Goal: Information Seeking & Learning: Stay updated

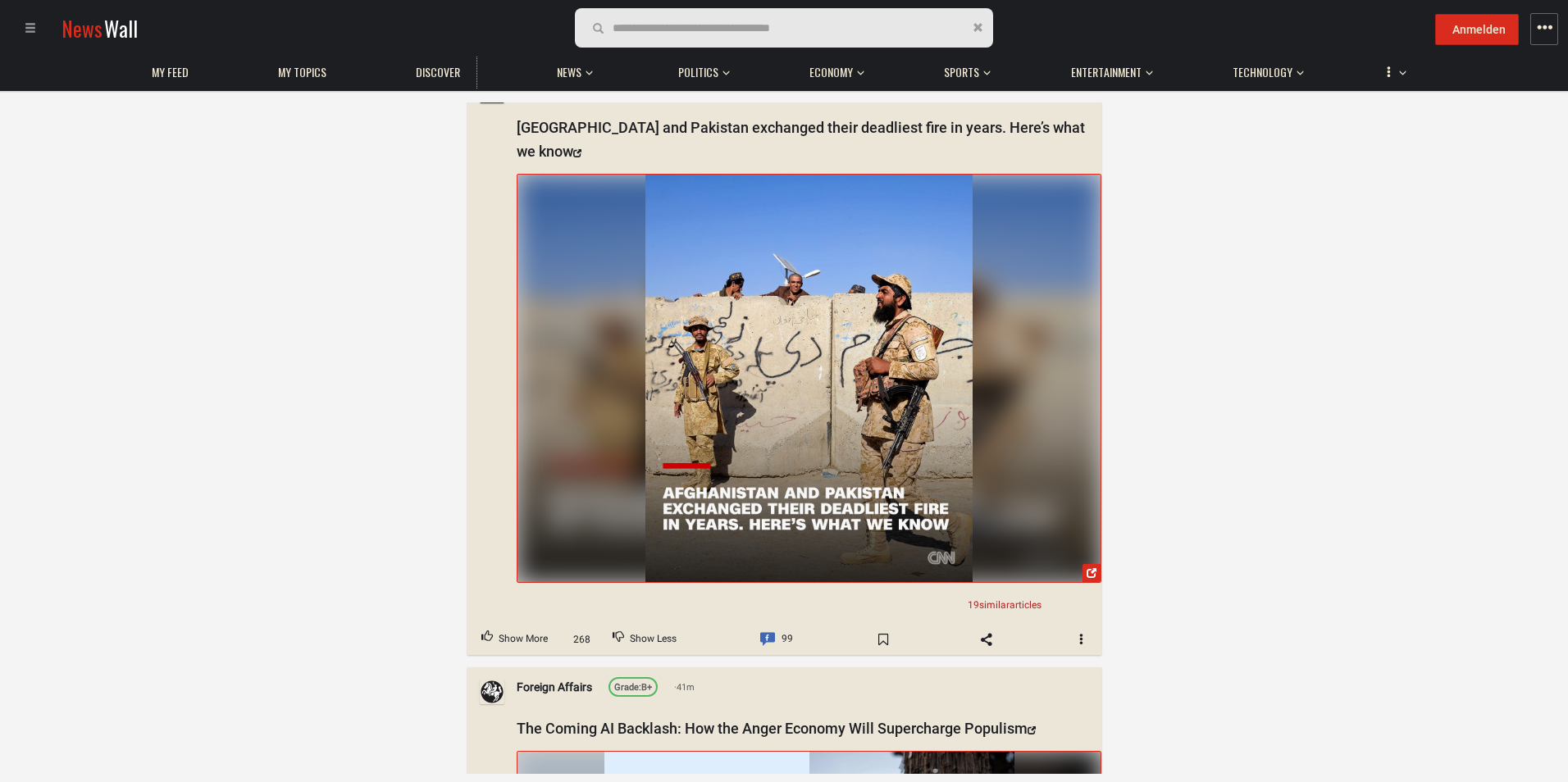
scroll to position [21241, 0]
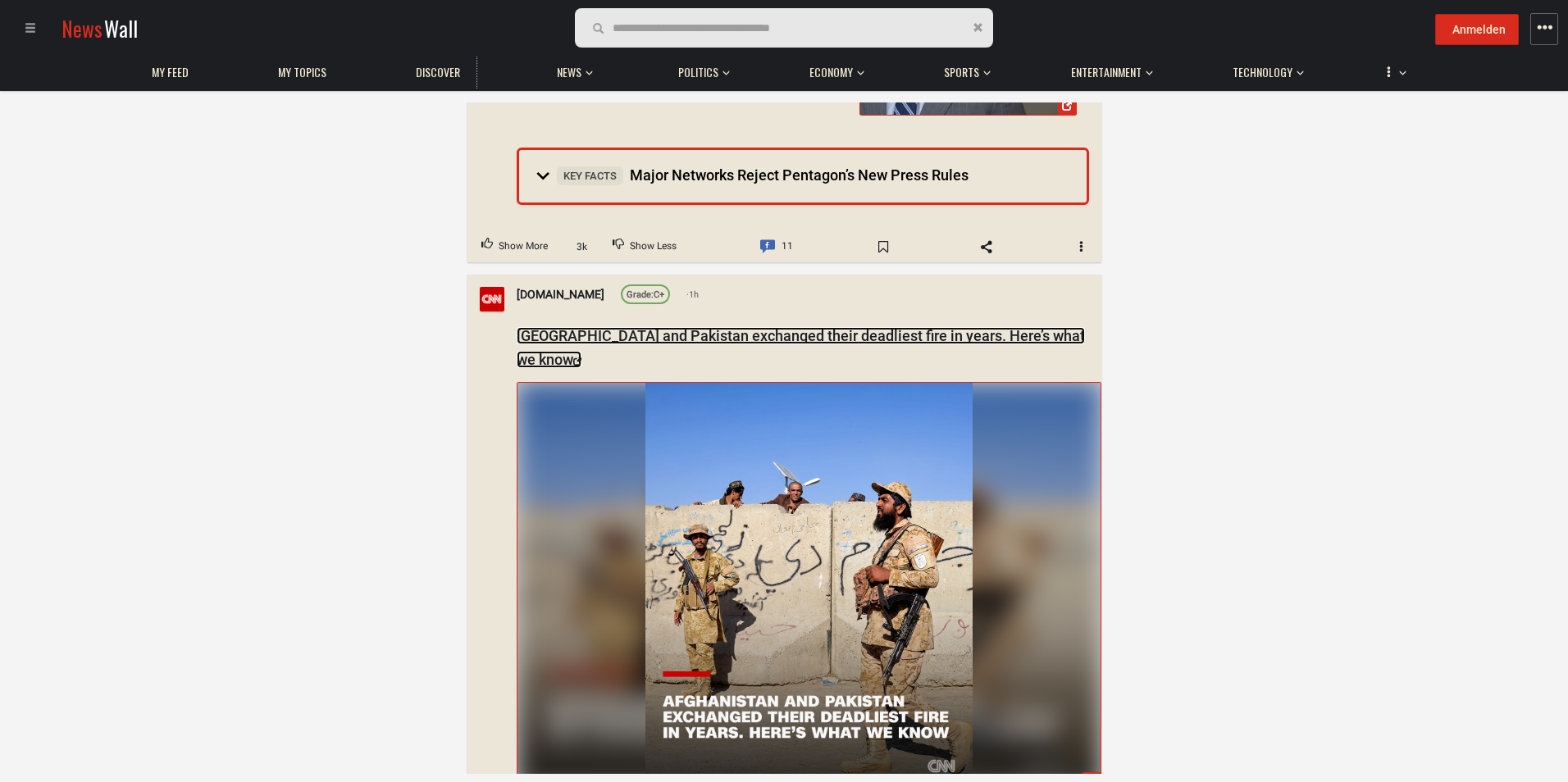
click at [576, 327] on link "Afghanistan and Pakistan exchanged their deadliest fire in years. Here’s what w…" at bounding box center [801, 347] width 568 height 41
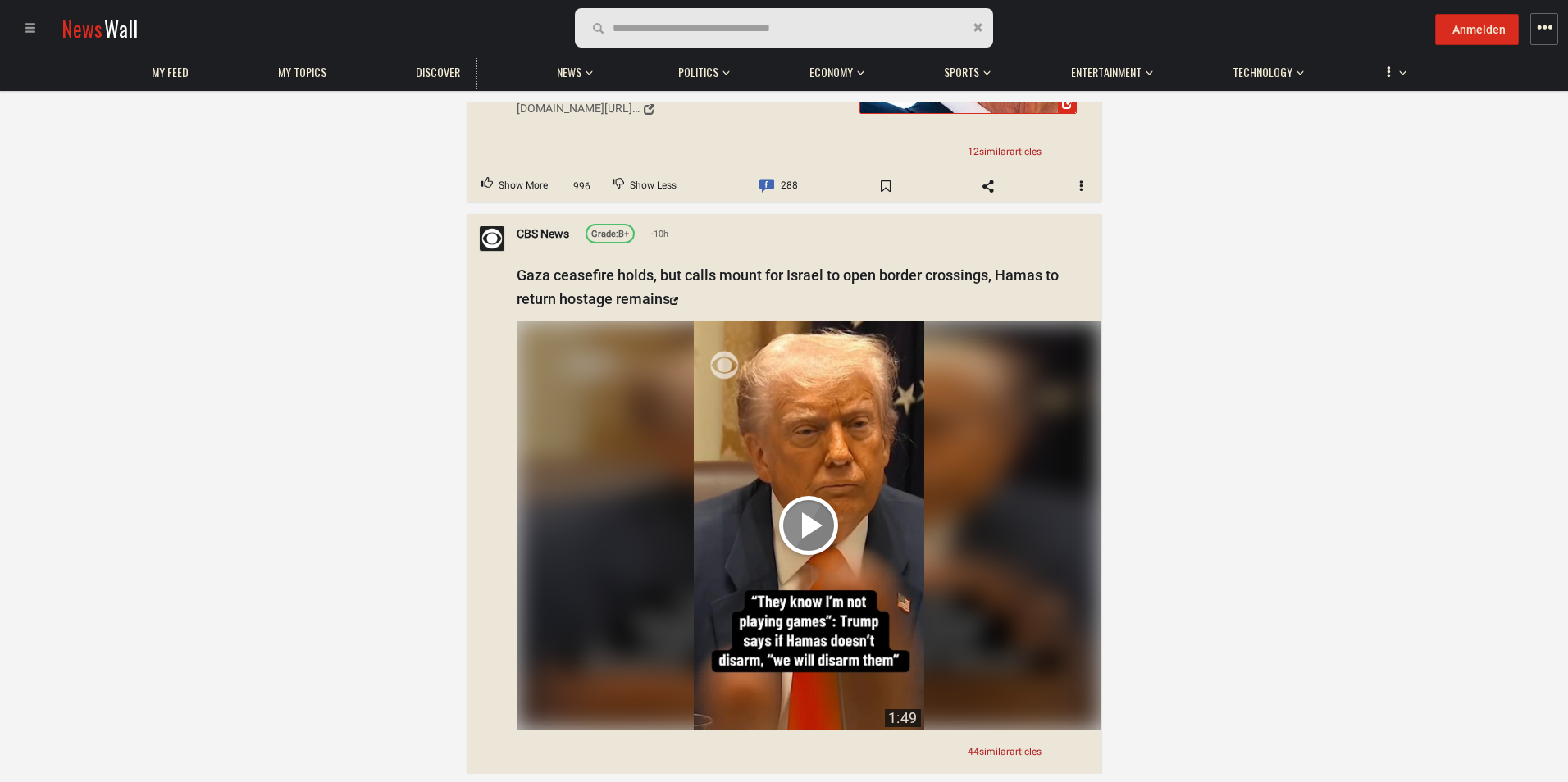
scroll to position [0, 0]
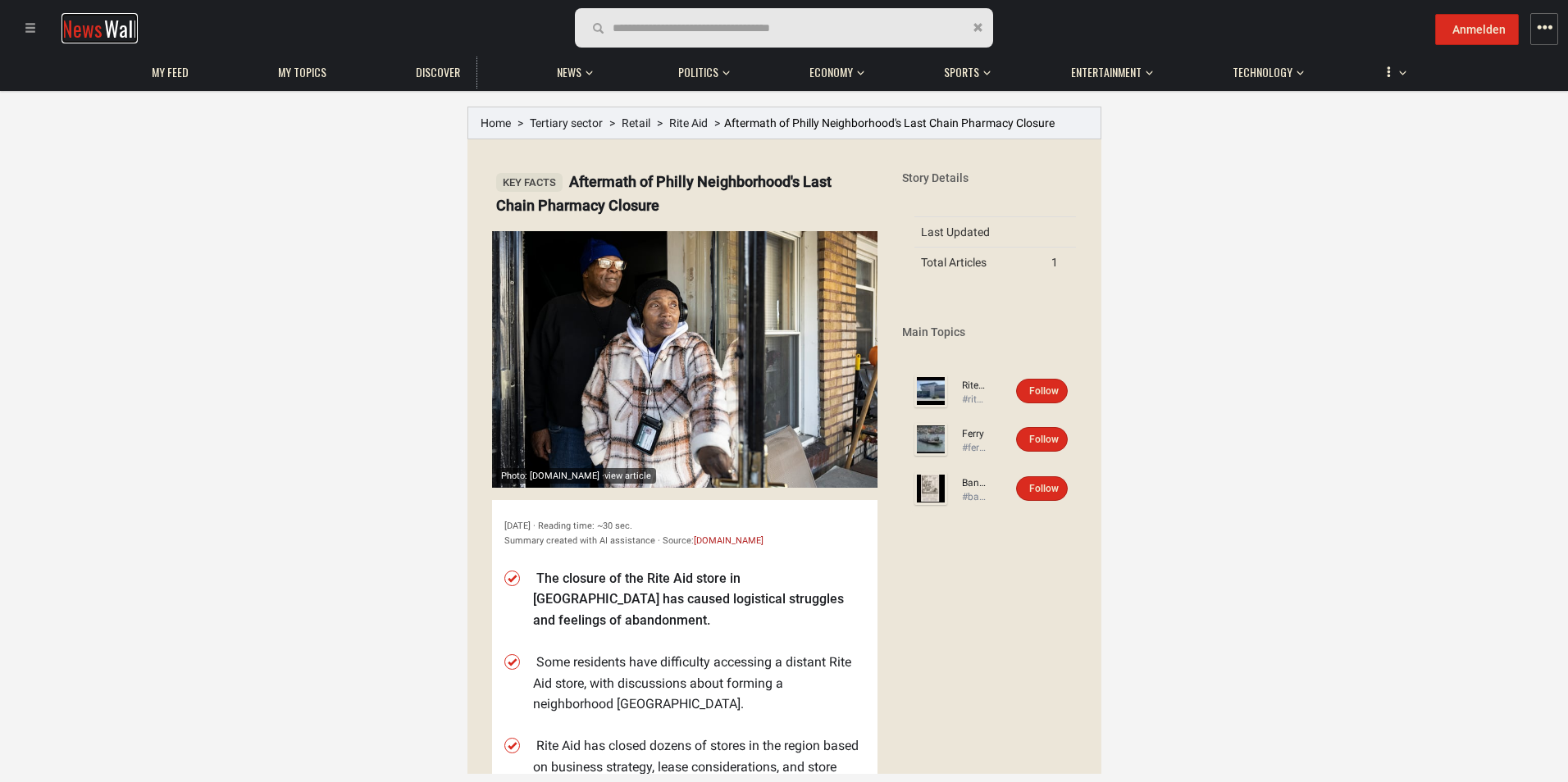
click at [77, 26] on span "News" at bounding box center [82, 28] width 41 height 31
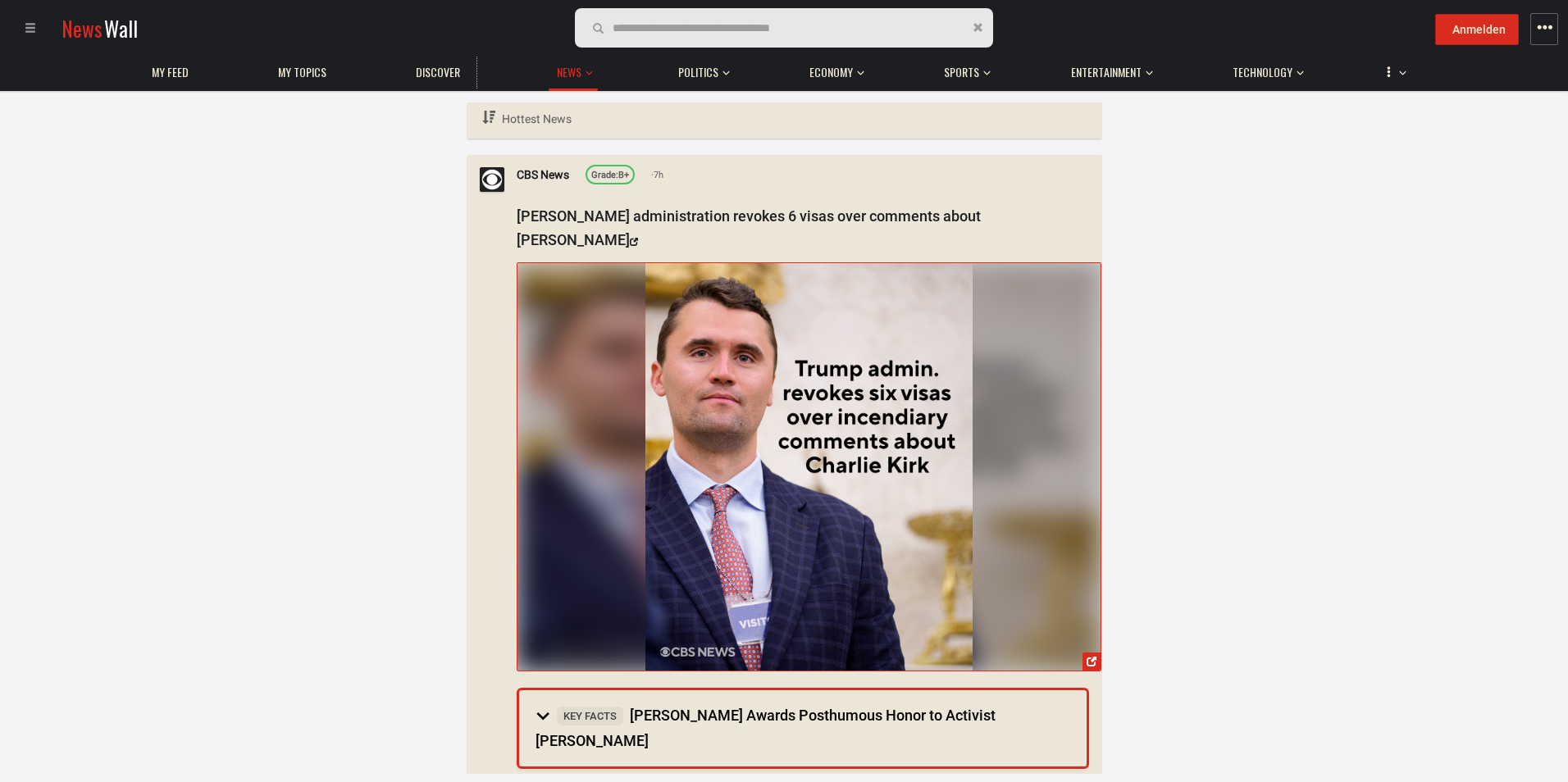
click at [1382, 607] on div "Hottest News Hottest News Newest Articles Top Articles this week Last seen Logi…" at bounding box center [784, 438] width 1568 height 671
click at [1510, 427] on div "Hottest News Hottest News Newest Articles Top Articles this week Last seen Logi…" at bounding box center [784, 438] width 1568 height 671
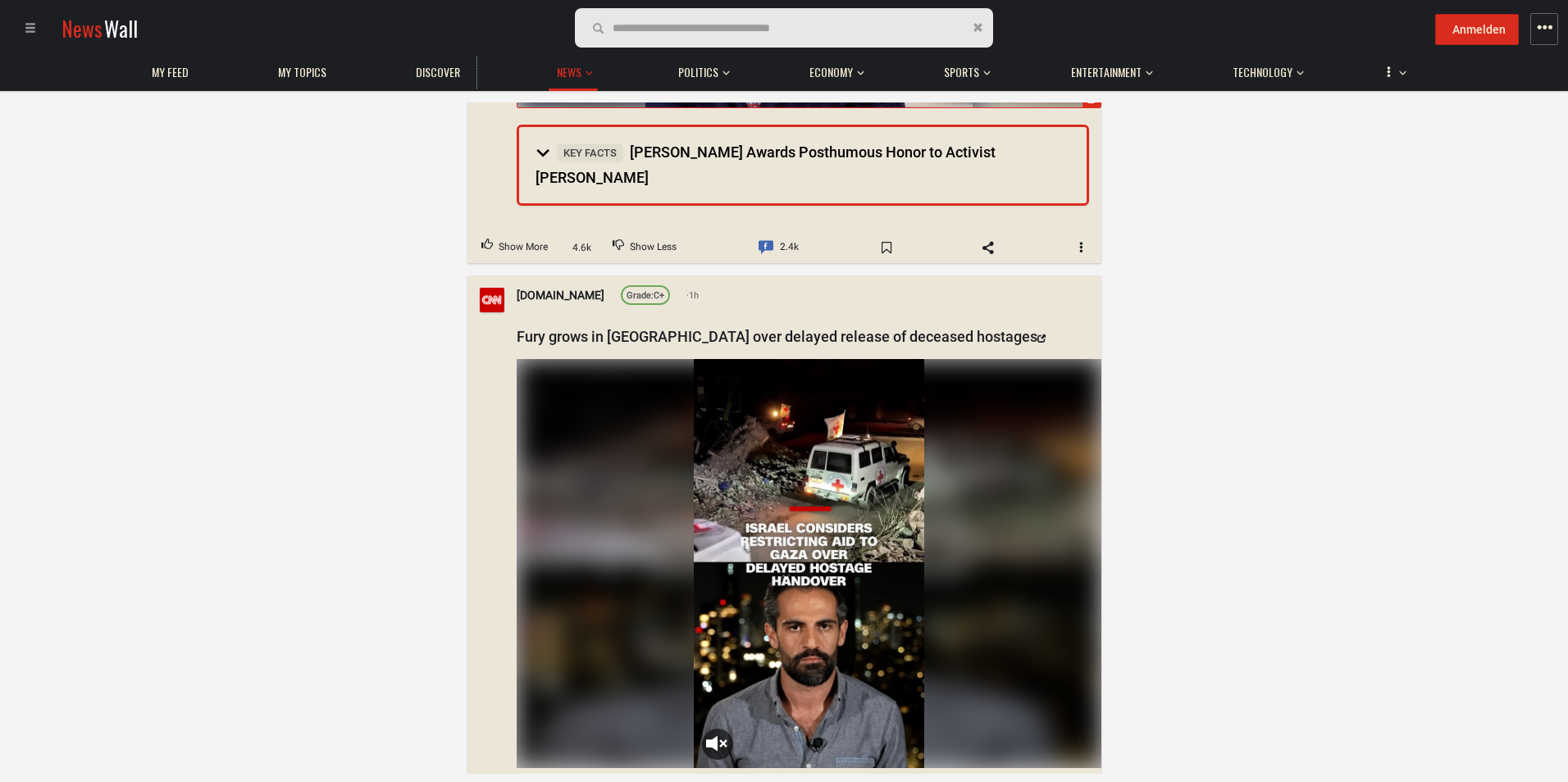
scroll to position [574, 0]
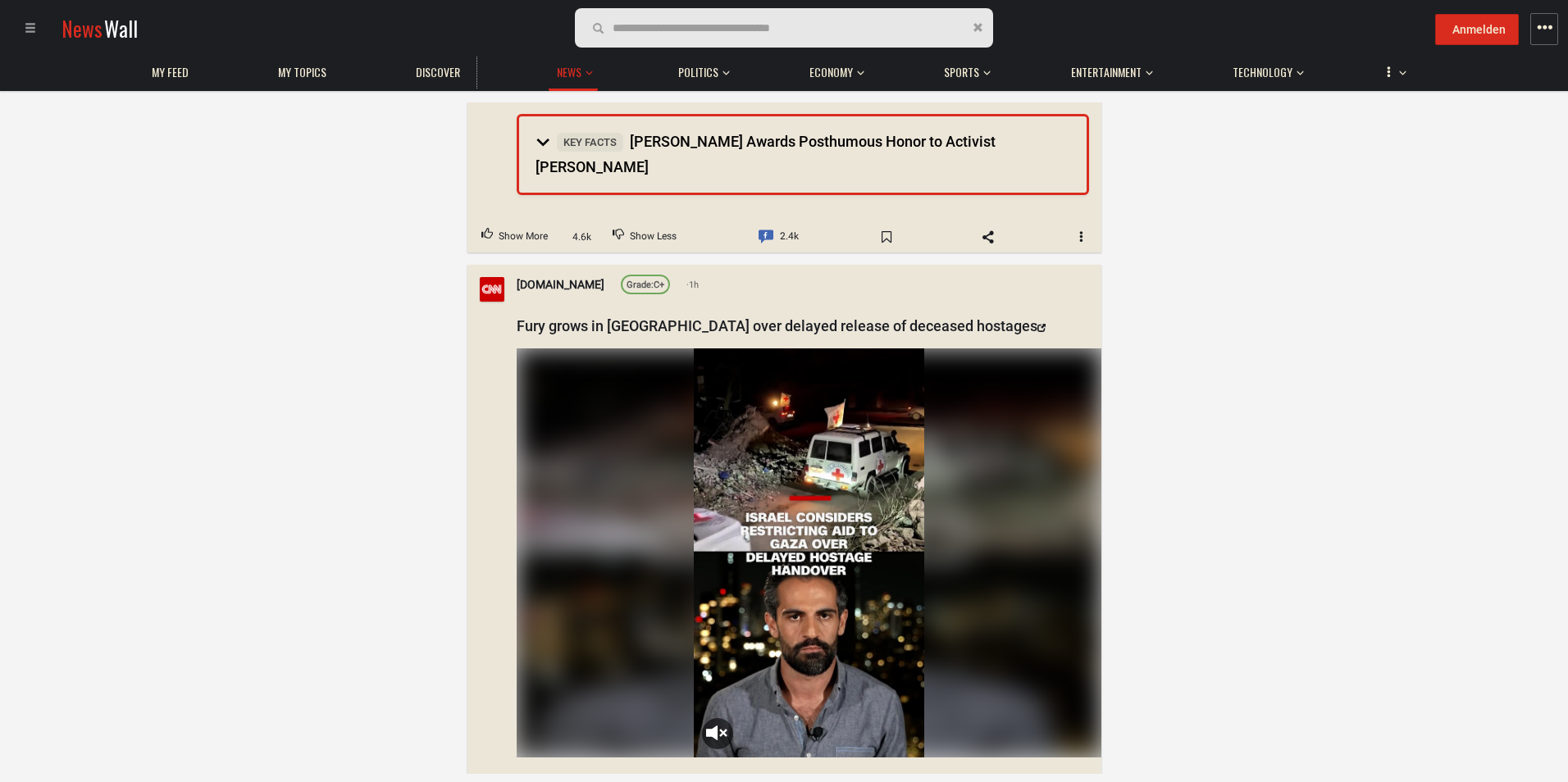
click at [704, 685] on video "Your browser does not support the video tag." at bounding box center [809, 553] width 231 height 410
click at [764, 673] on video "Your browser does not support the video tag." at bounding box center [809, 553] width 231 height 410
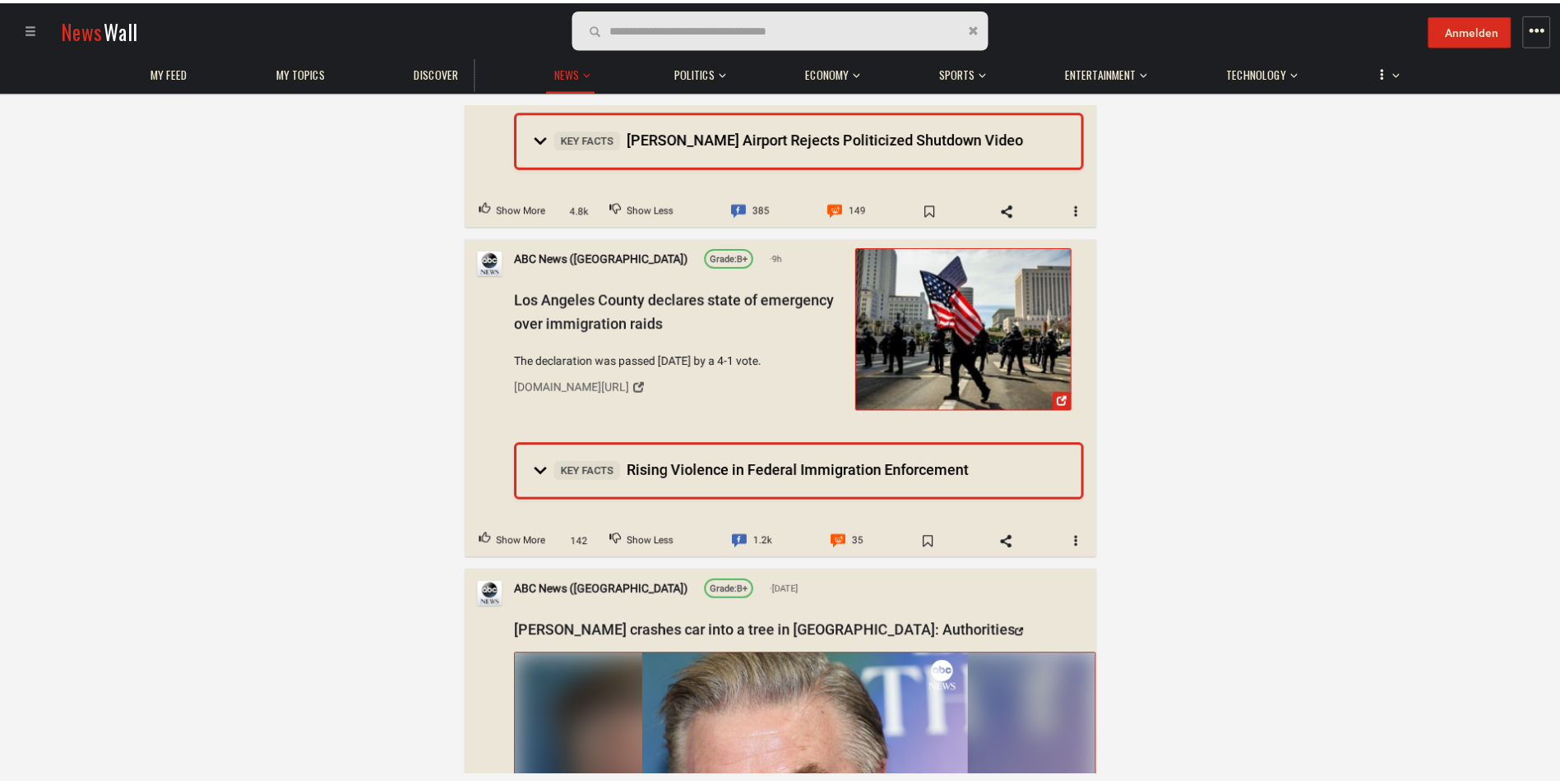
scroll to position [1973, 0]
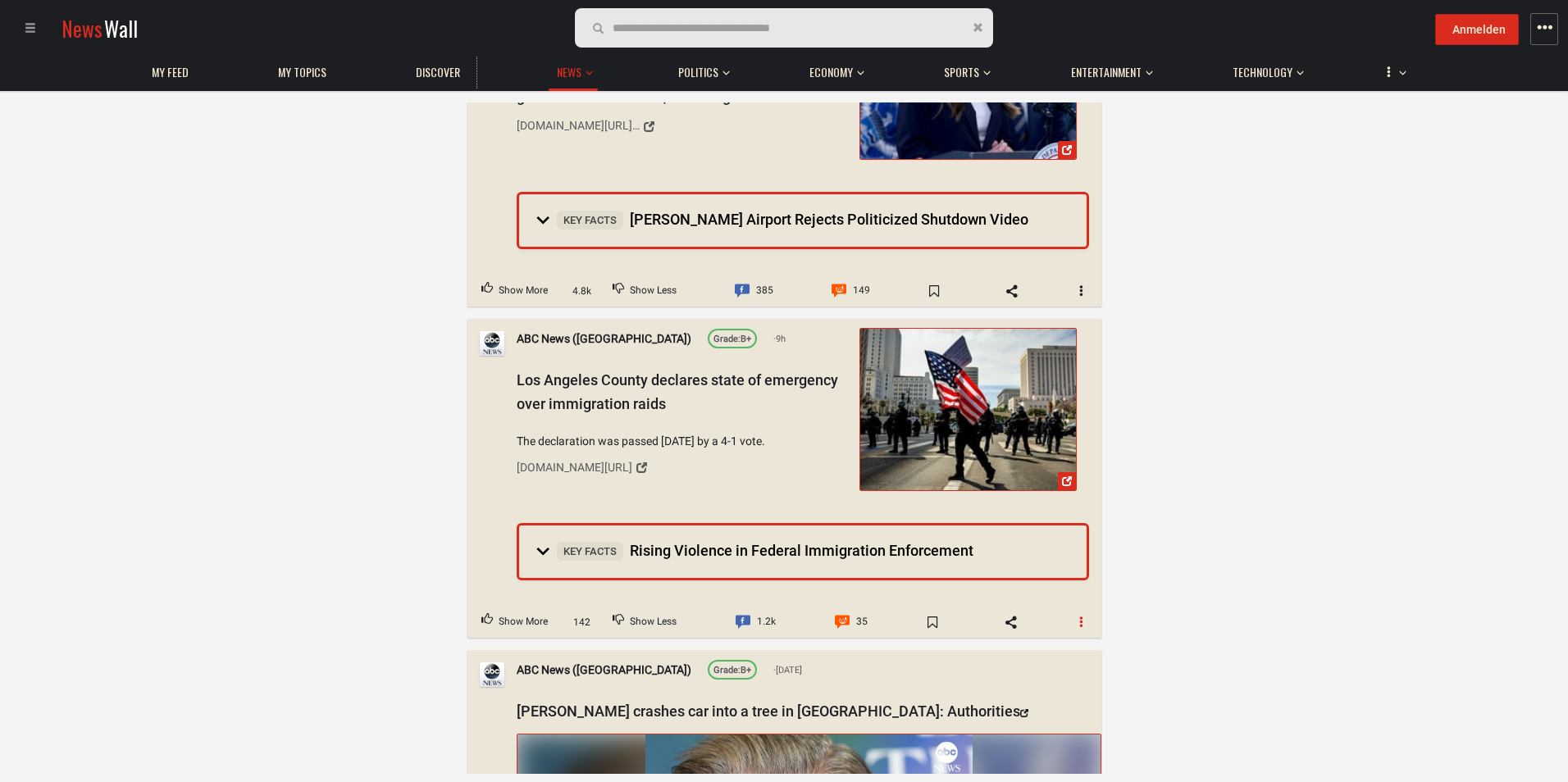
click at [1075, 616] on span "button" at bounding box center [1081, 622] width 11 height 11
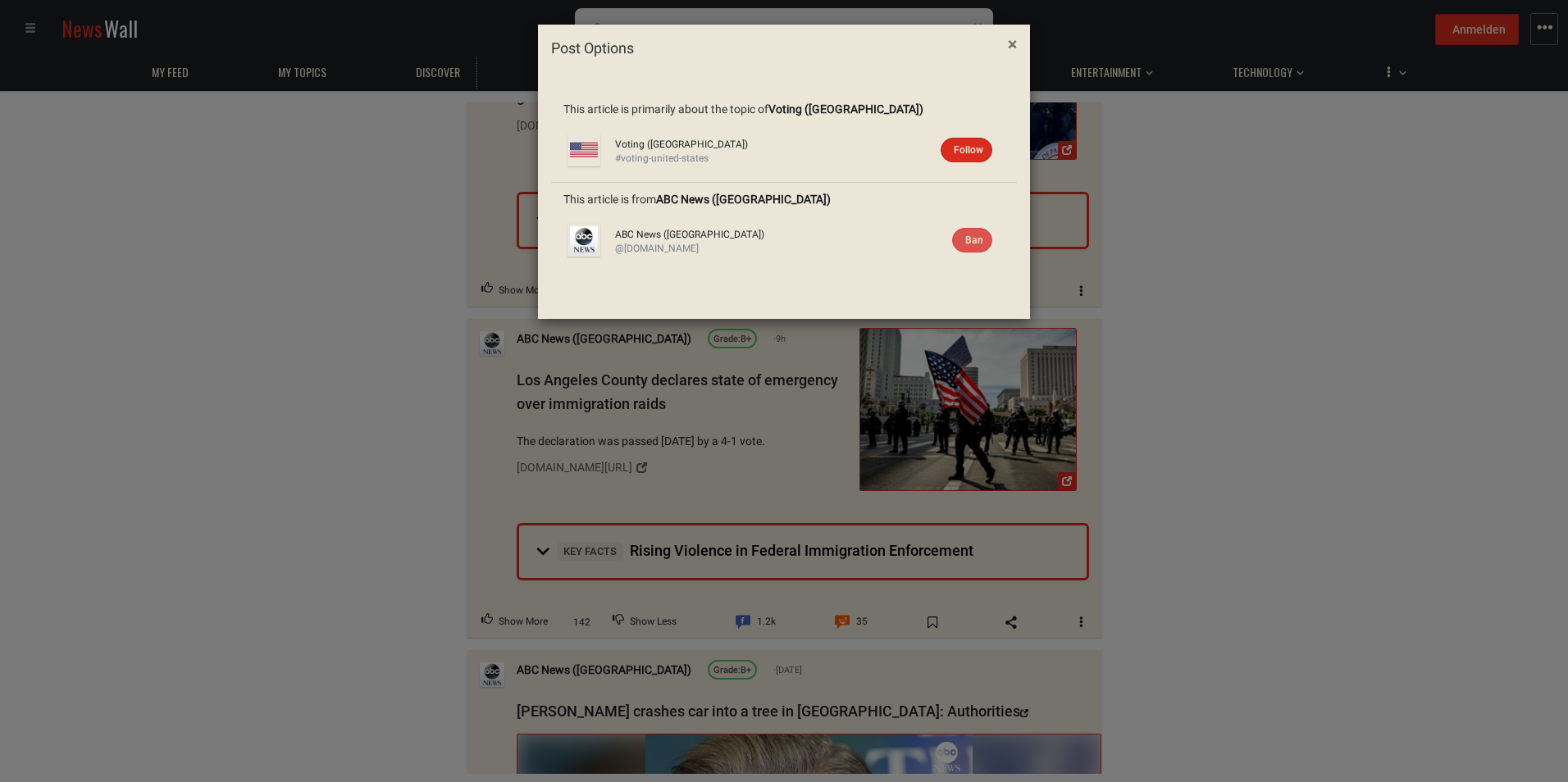
click at [1010, 39] on span "×" at bounding box center [1013, 44] width 9 height 20
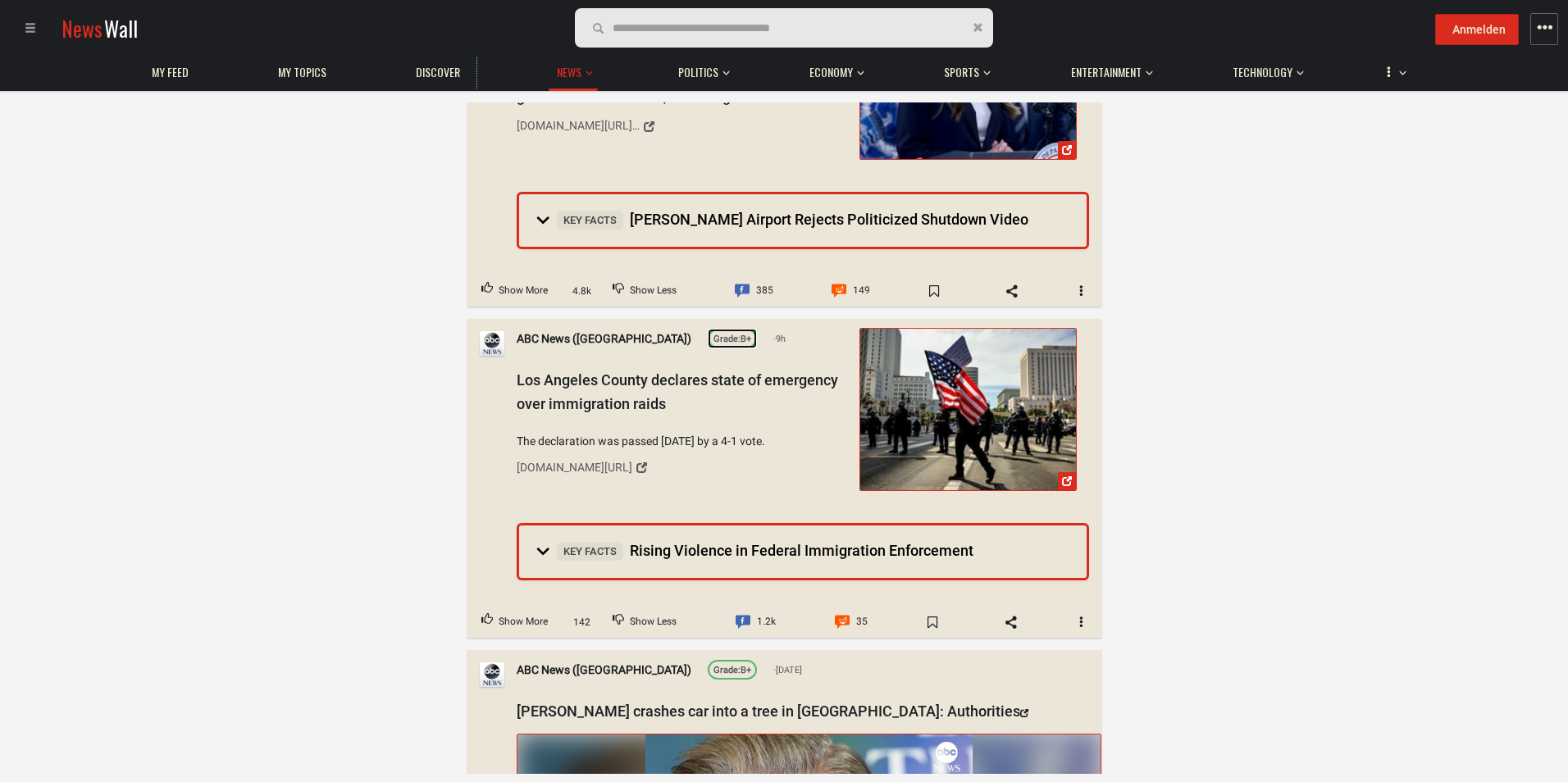
click at [713, 334] on span "Grade:" at bounding box center [726, 339] width 27 height 10
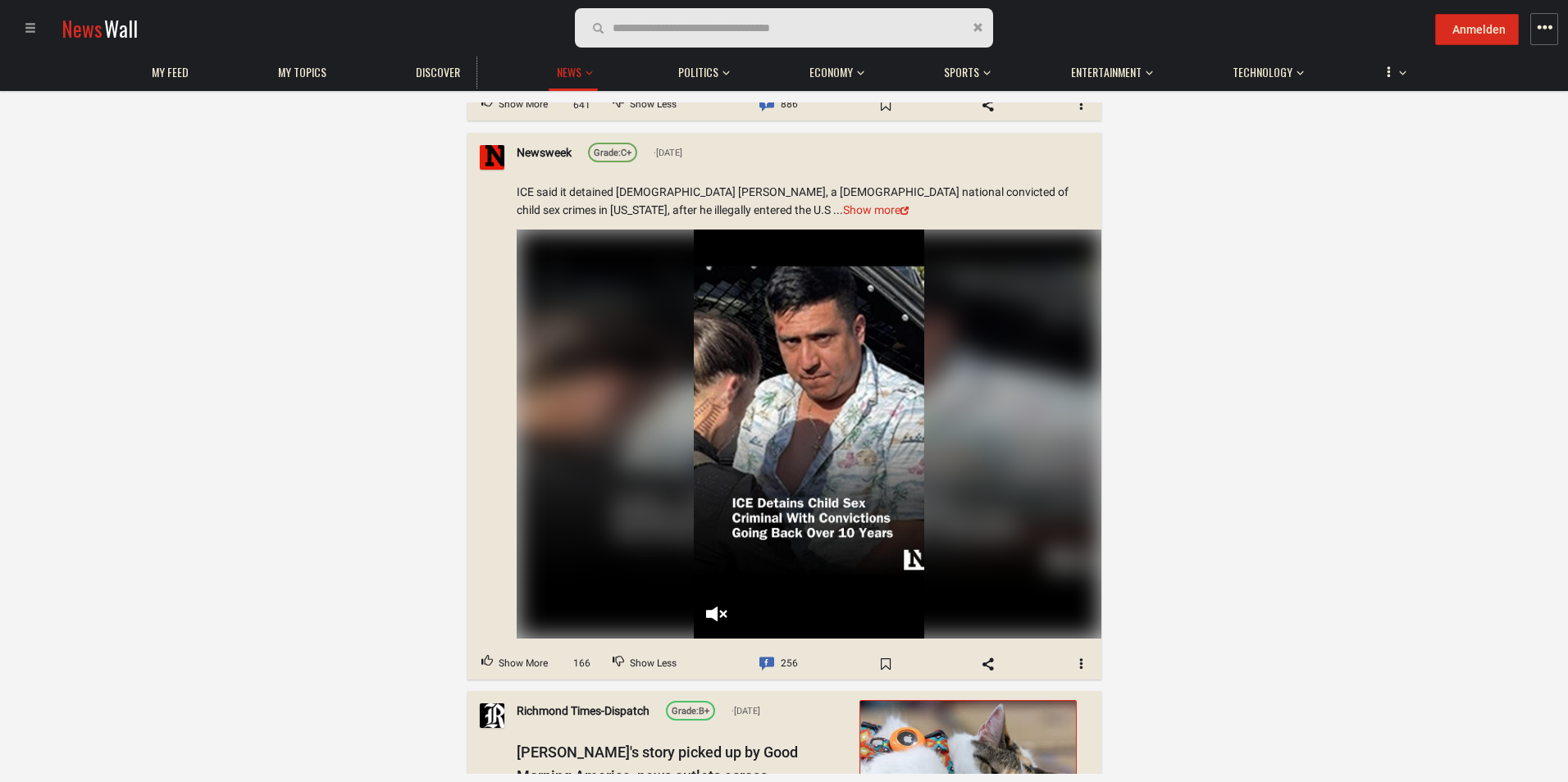
scroll to position [3034, 0]
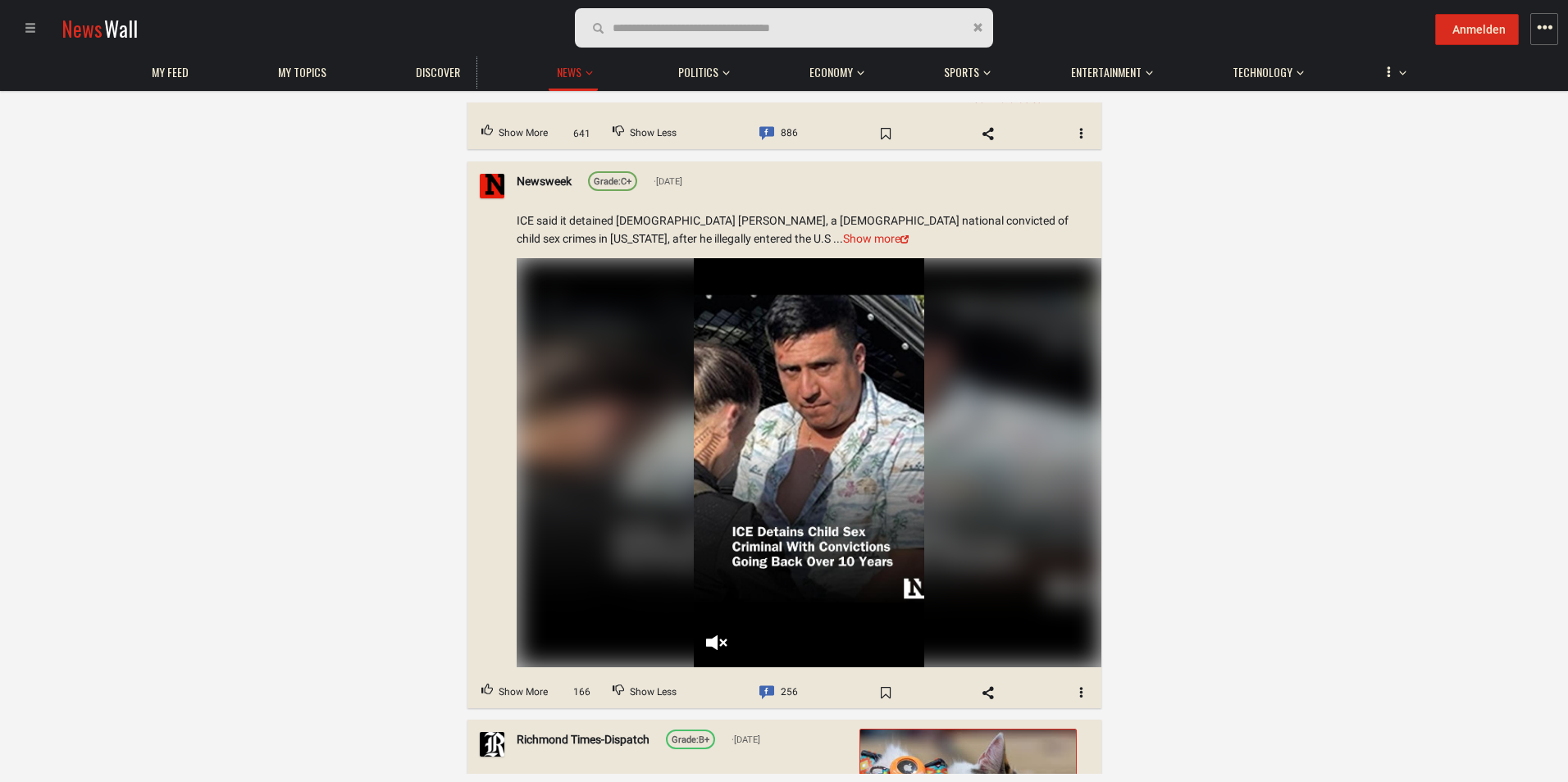
click at [713, 594] on video "Your browser does not support the video tag." at bounding box center [809, 463] width 231 height 410
click at [803, 414] on video "Your browser does not support the video tag." at bounding box center [809, 463] width 231 height 410
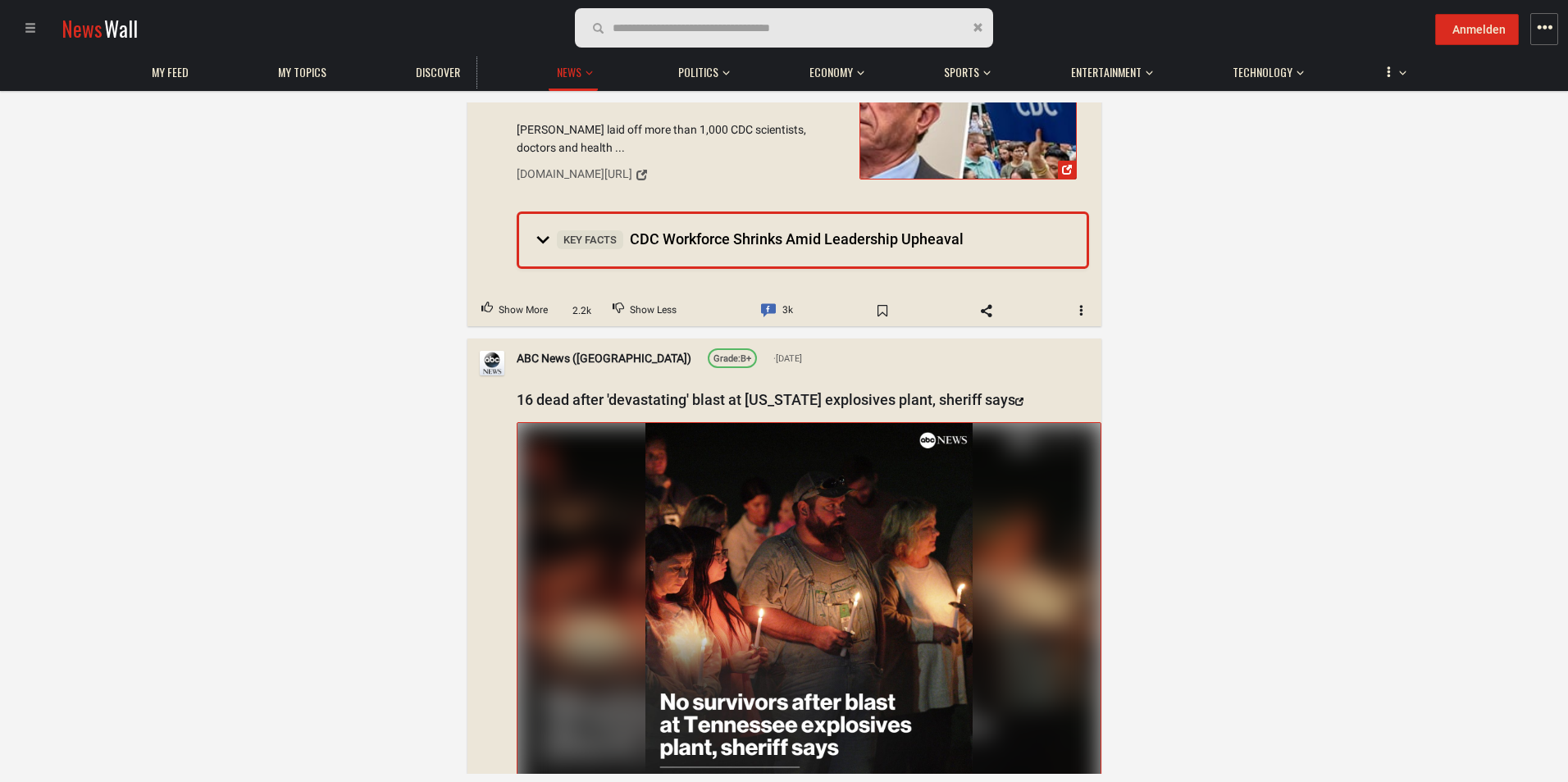
scroll to position [9021, 0]
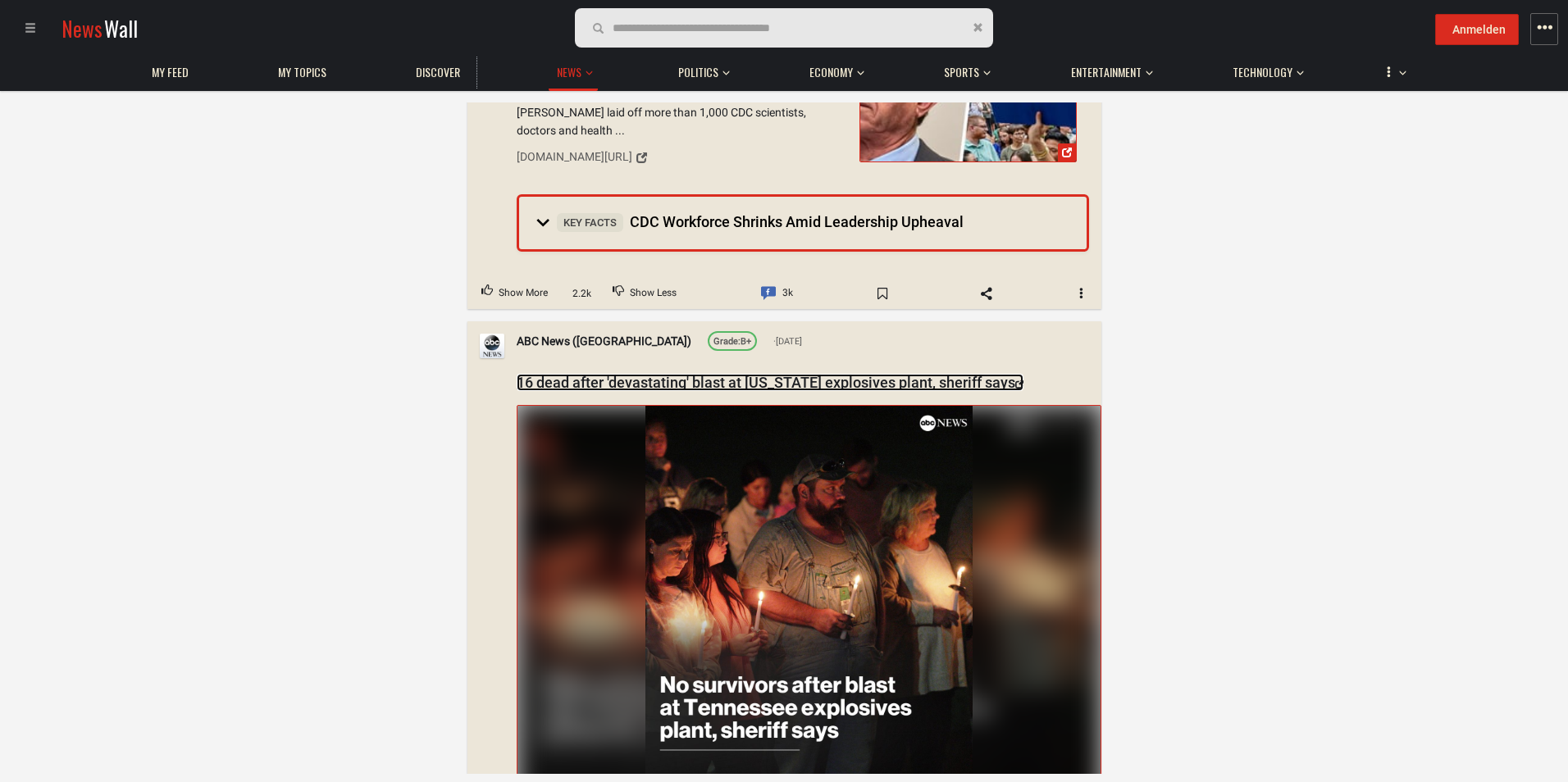
click at [555, 374] on link "16 dead after 'devastating' blast at [US_STATE] explosives plant, sheriff says" at bounding box center [770, 383] width 507 height 17
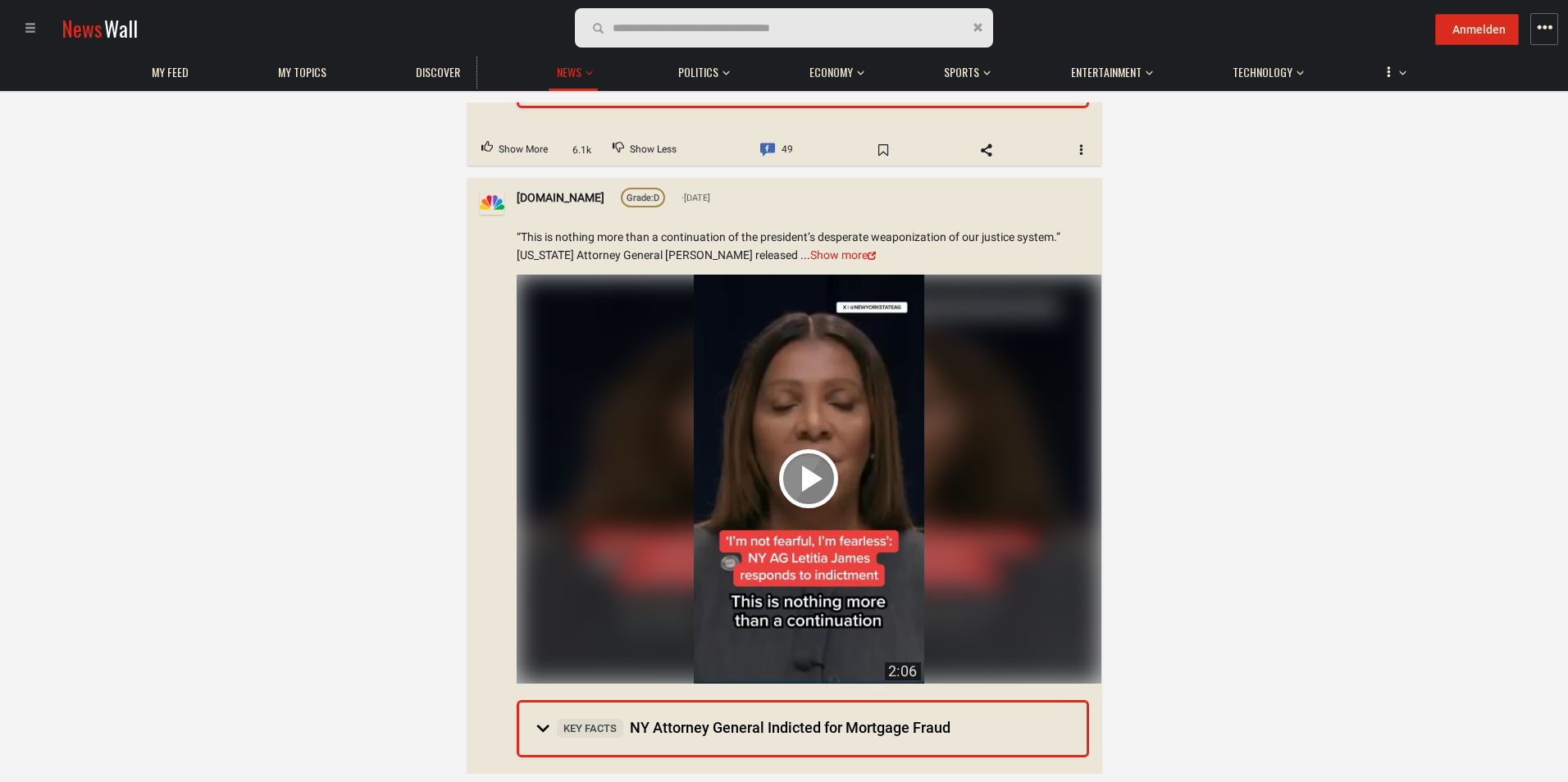
scroll to position [10743, 0]
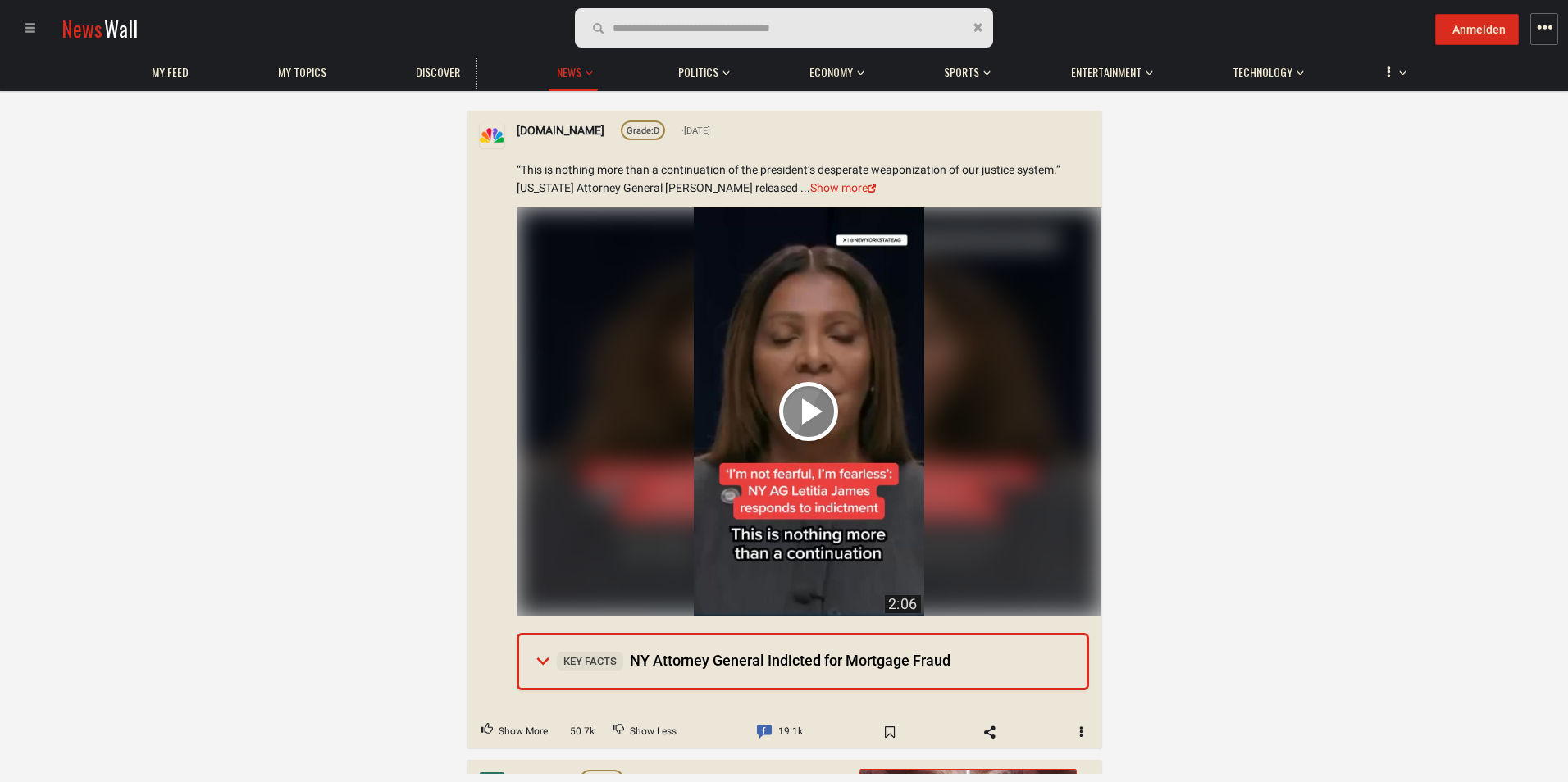
click at [535, 636] on summary "Key Facts NY Attorney General Indicted for Mortgage Fraud" at bounding box center [804, 662] width 568 height 52
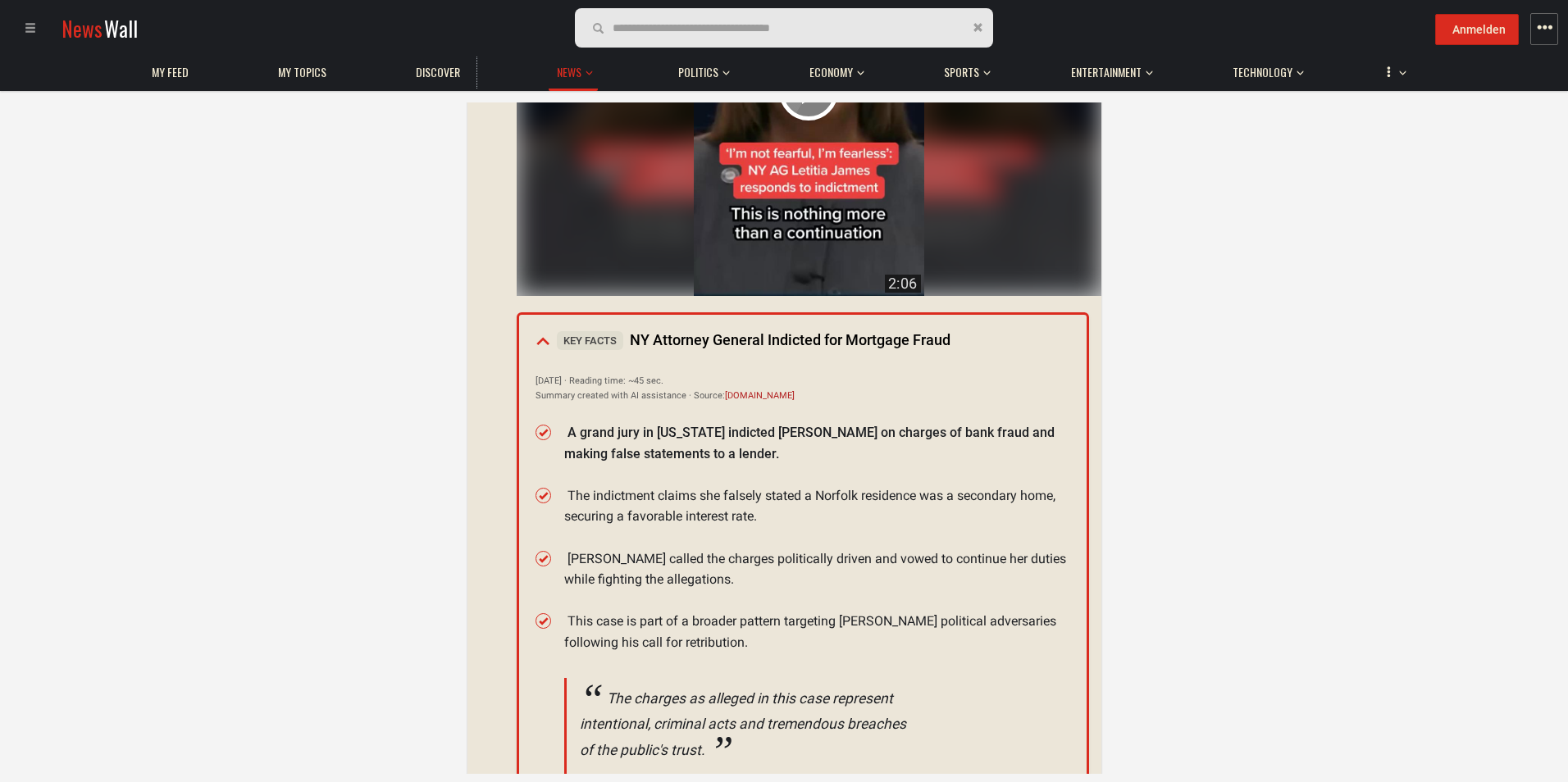
scroll to position [11071, 0]
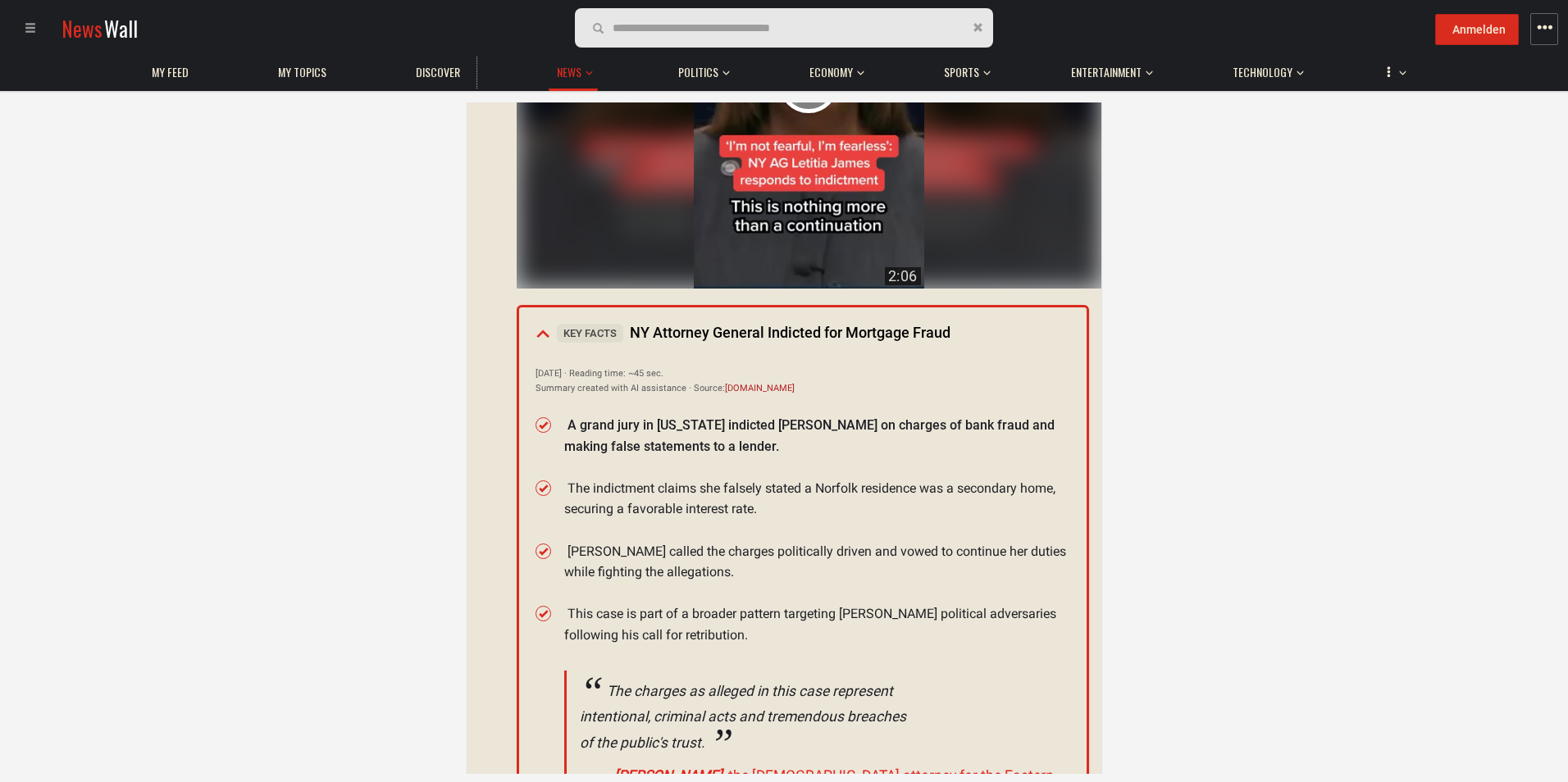
click at [536, 307] on summary "Key Facts NY Attorney General Indicted for Mortgage Fraud" at bounding box center [804, 333] width 568 height 52
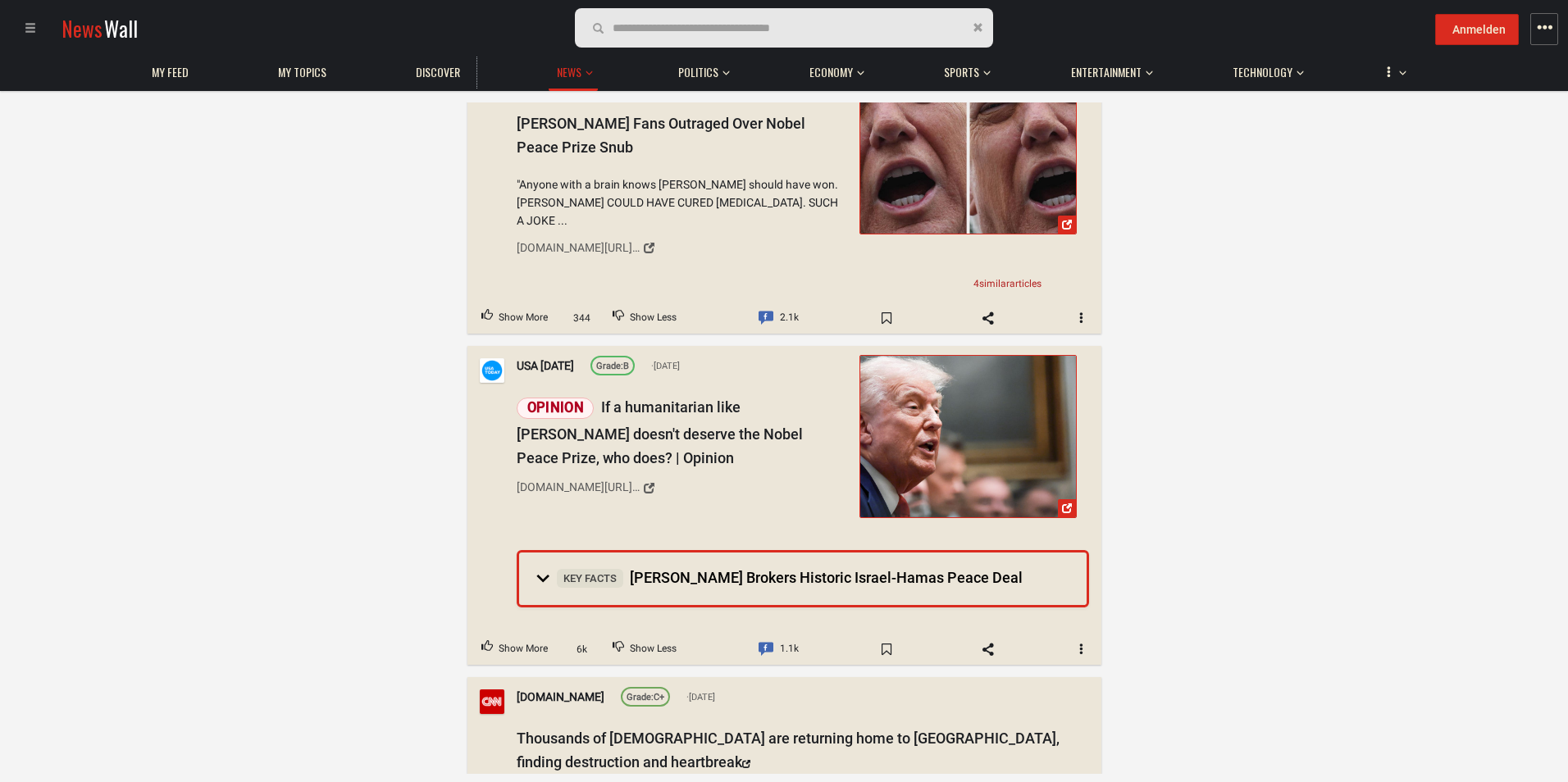
scroll to position [11481, 0]
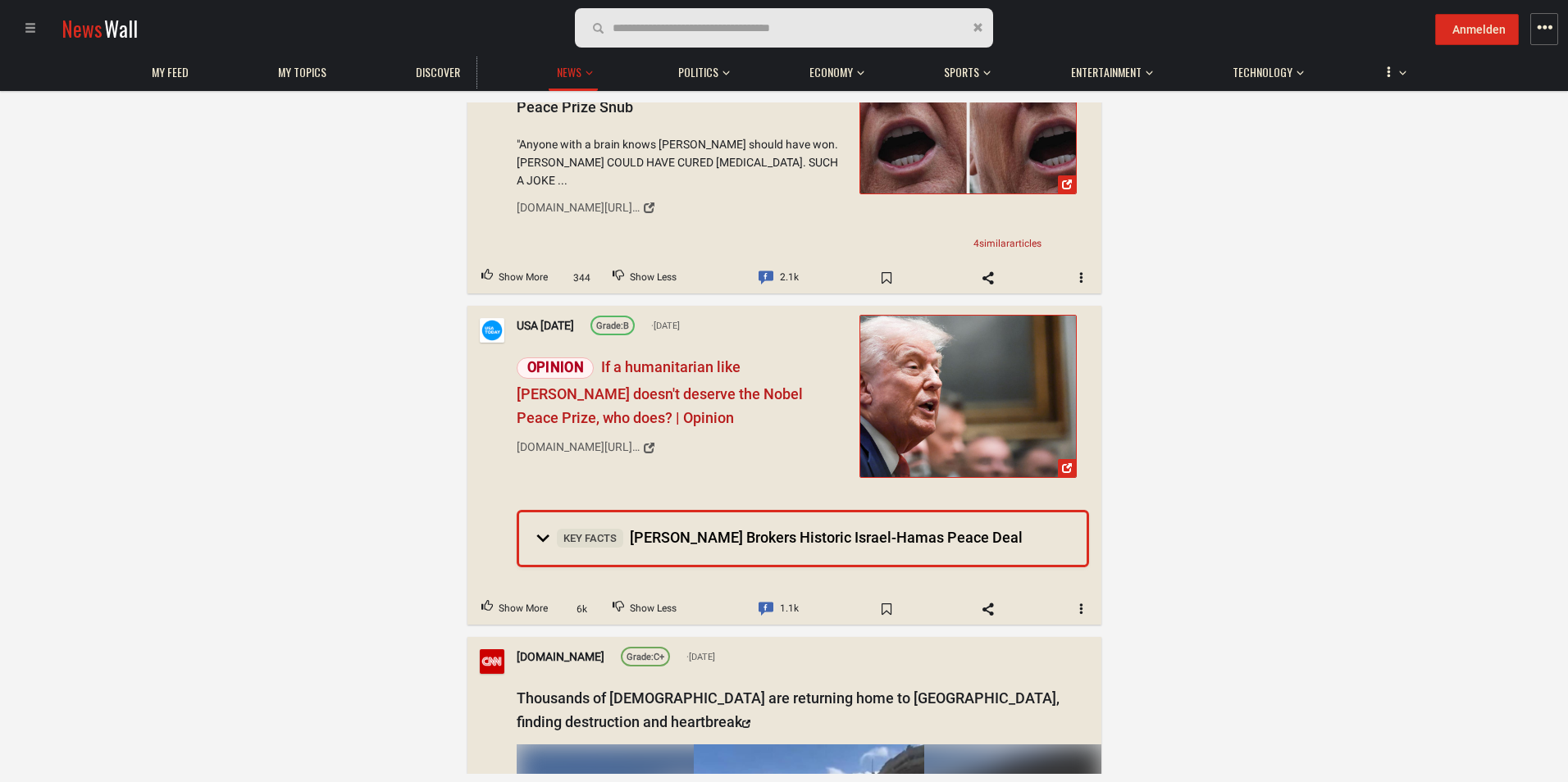
click at [651, 358] on span "Opinion If a humanitarian like [PERSON_NAME] doesn't deserve the Nobel Peace Pr…" at bounding box center [659, 392] width 286 height 68
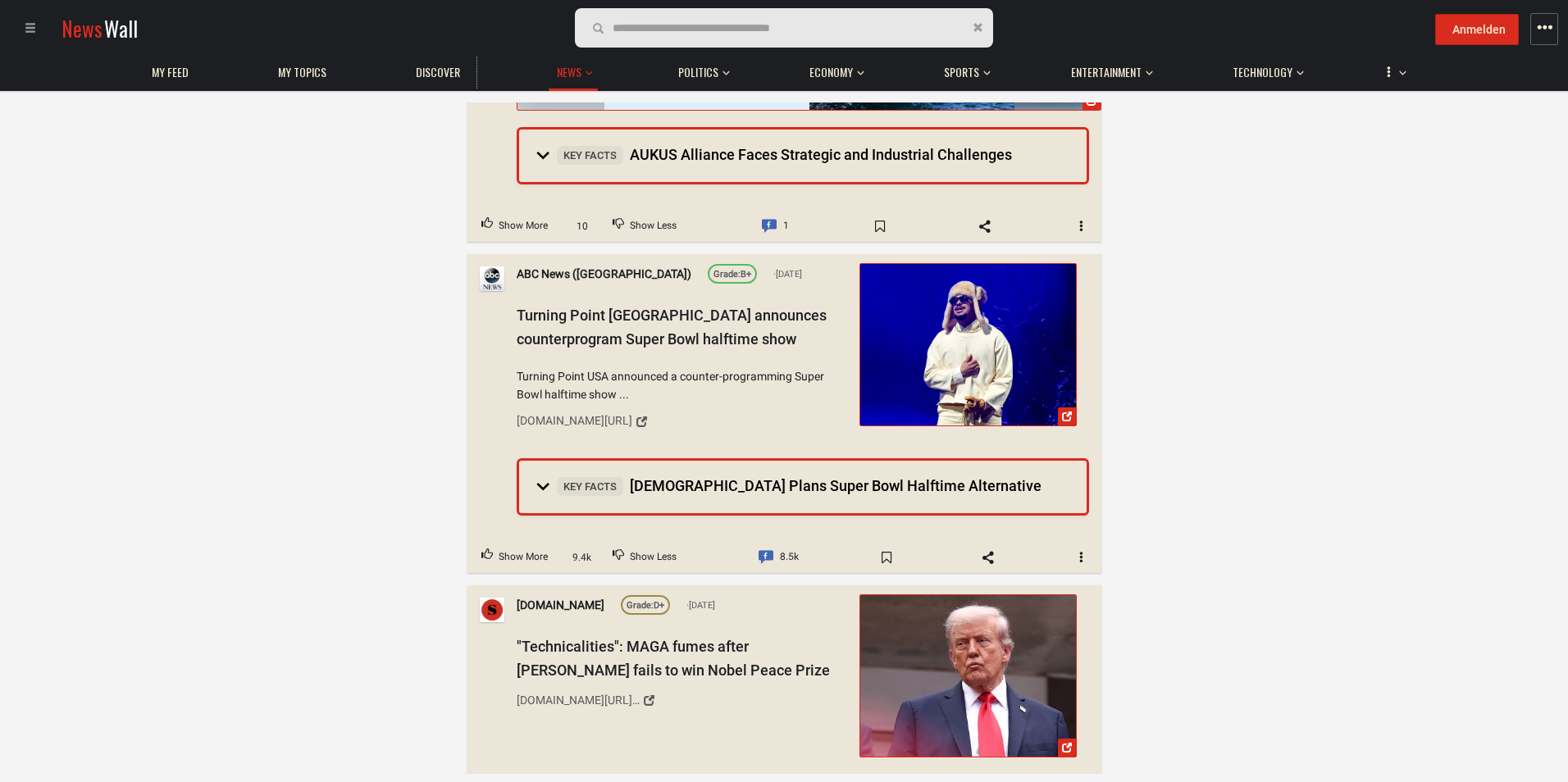
scroll to position [12876, 0]
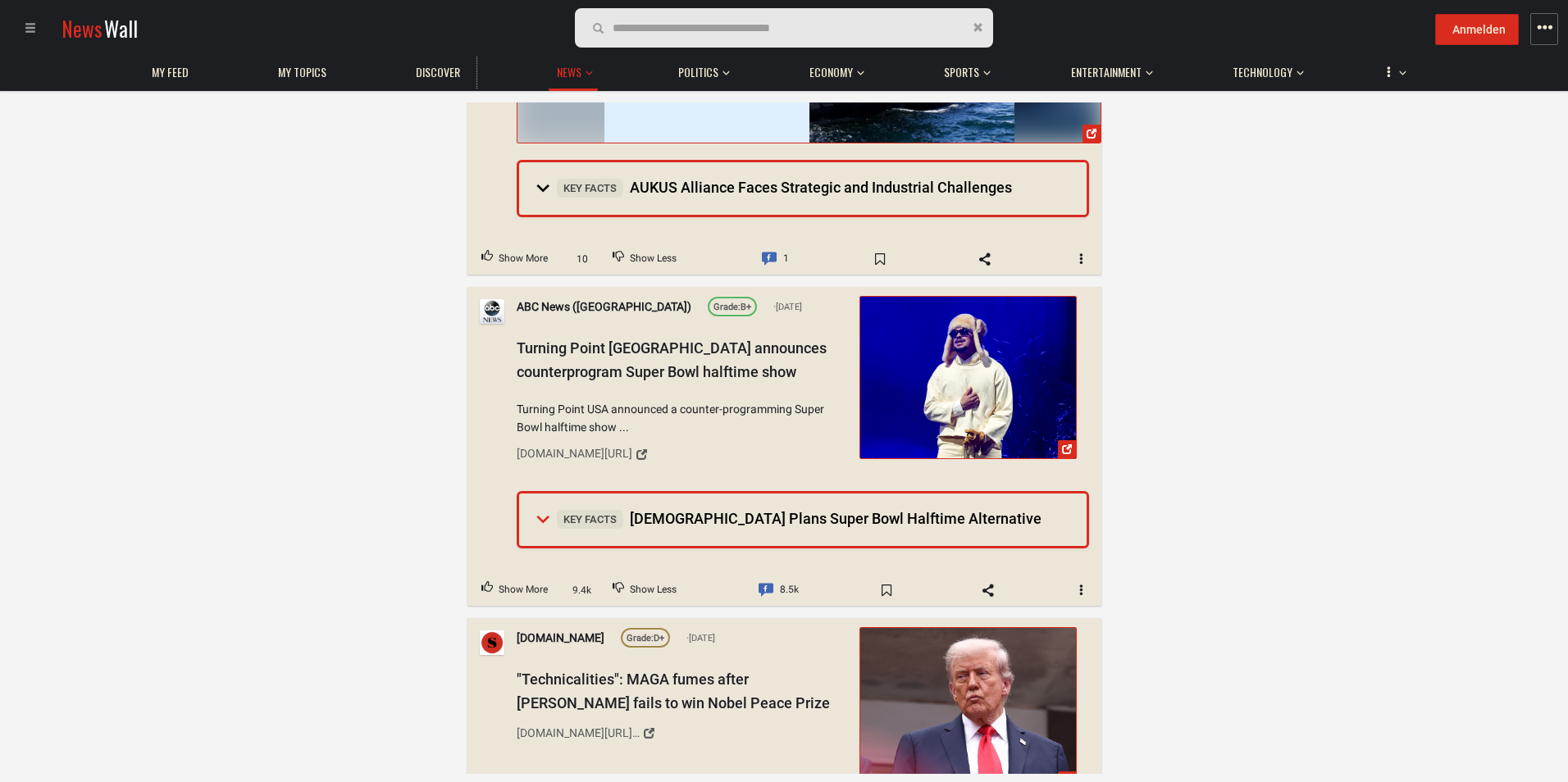
click at [534, 493] on summary "Key Facts [DEMOGRAPHIC_DATA] Plans Super Bowl Halftime Alternative" at bounding box center [804, 519] width 568 height 52
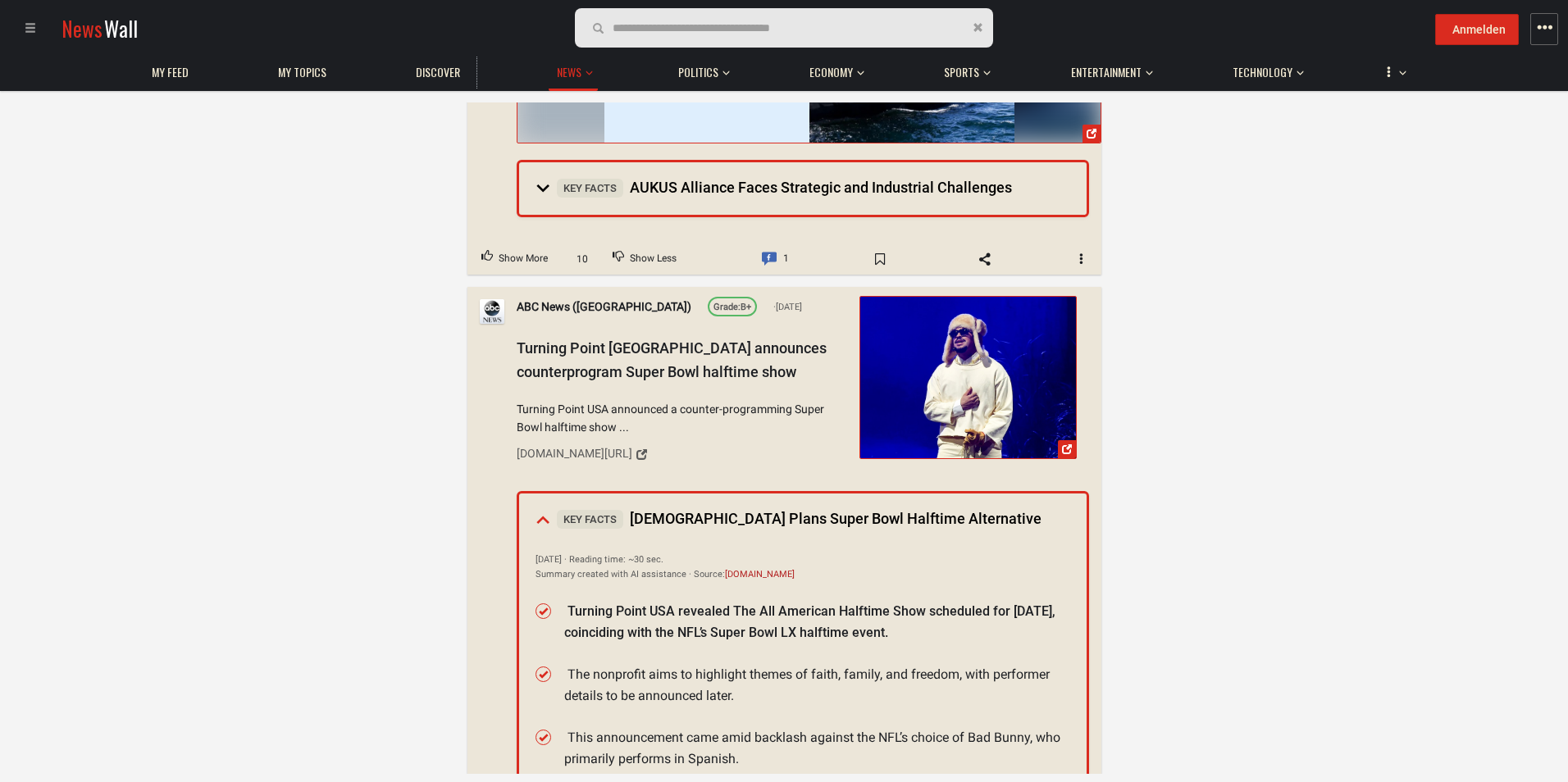
click at [535, 493] on summary "Key Facts [DEMOGRAPHIC_DATA] Plans Super Bowl Halftime Alternative" at bounding box center [804, 519] width 568 height 52
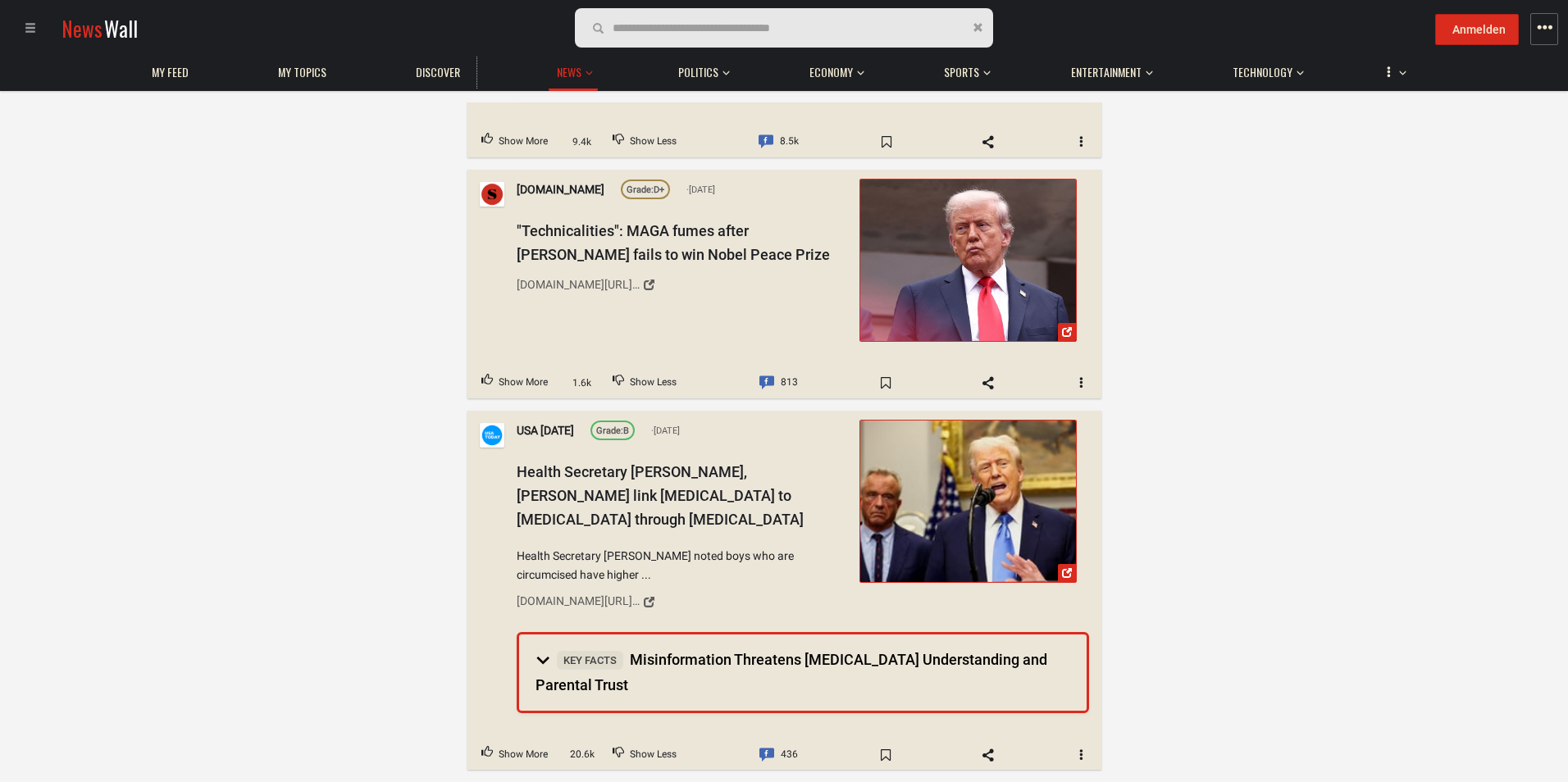
scroll to position [13368, 0]
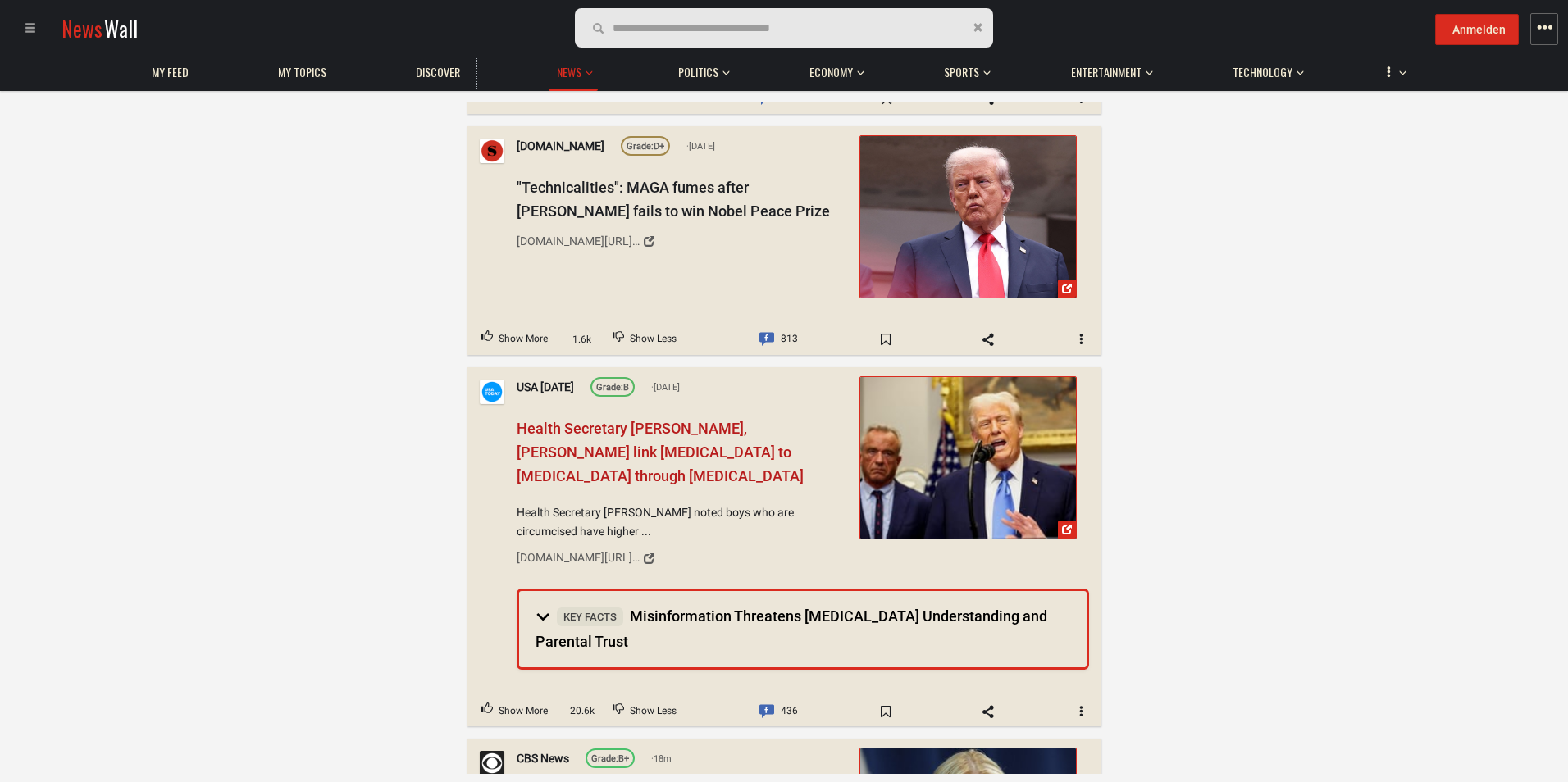
click at [583, 420] on span "Health Secretary [PERSON_NAME], [PERSON_NAME] link [MEDICAL_DATA] to [MEDICAL_D…" at bounding box center [660, 452] width 287 height 65
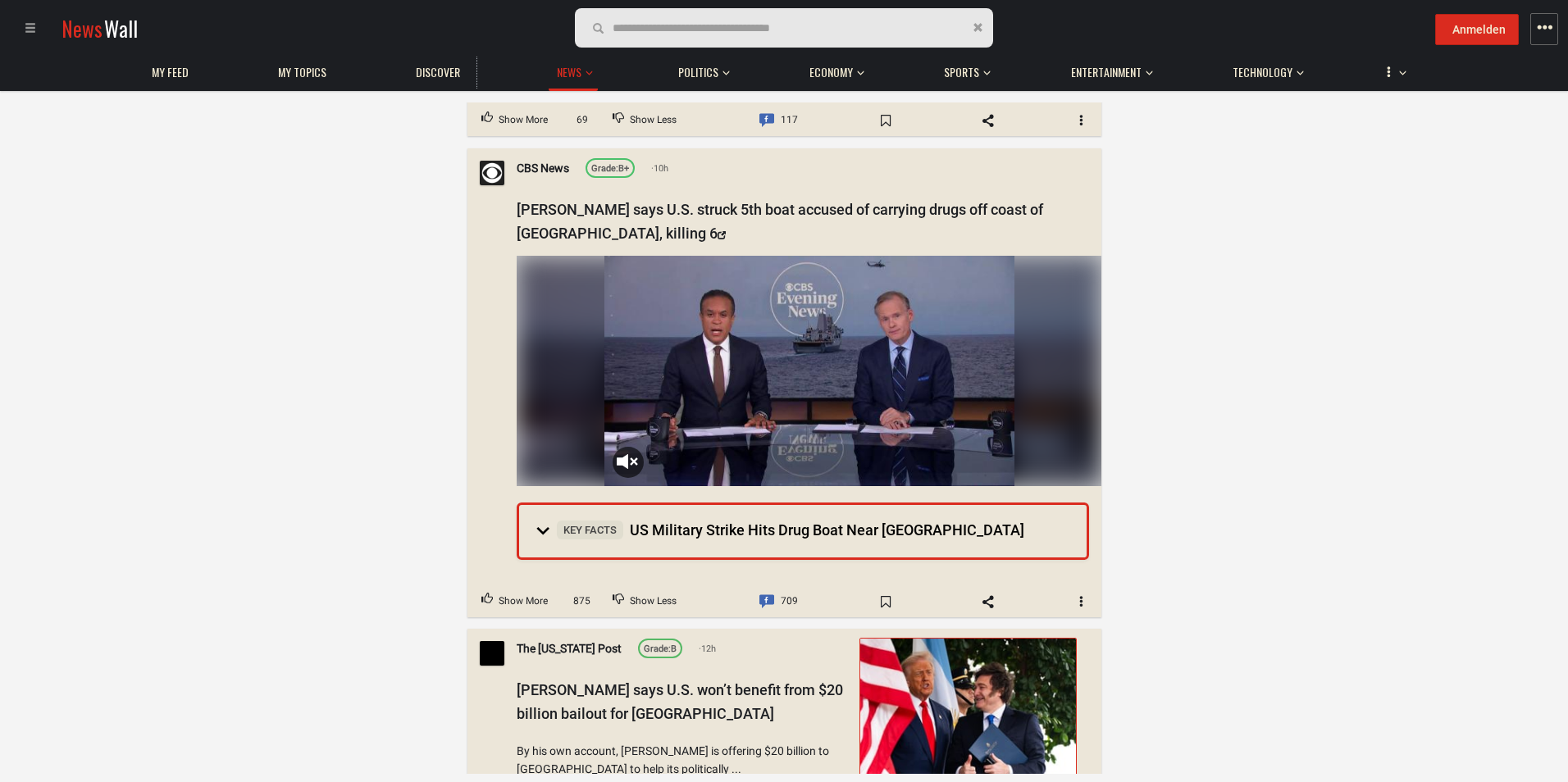
scroll to position [17140, 0]
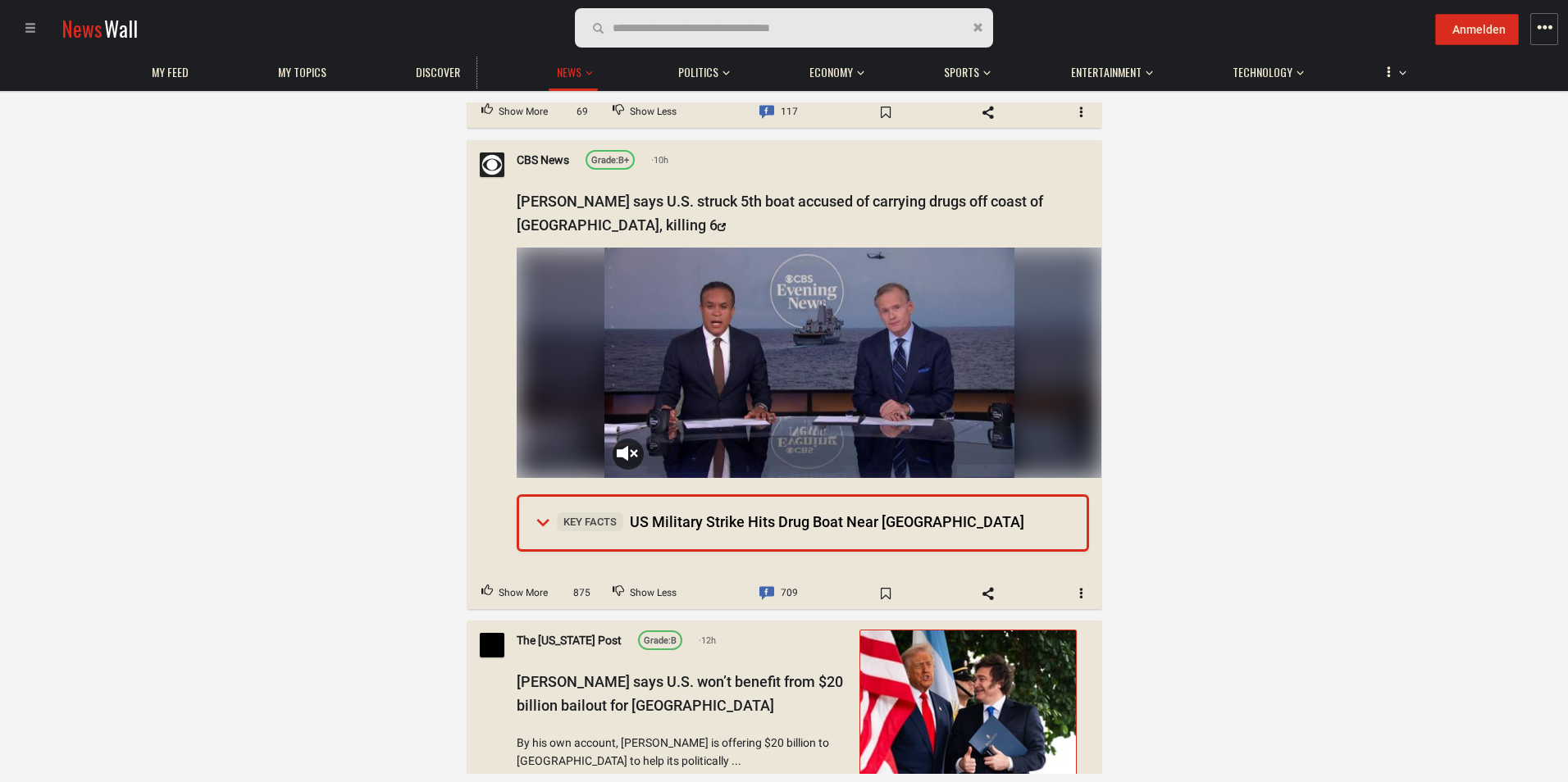
click at [534, 497] on summary "Key Facts US Military Strike Hits Drug Boat Near [GEOGRAPHIC_DATA]" at bounding box center [804, 523] width 568 height 52
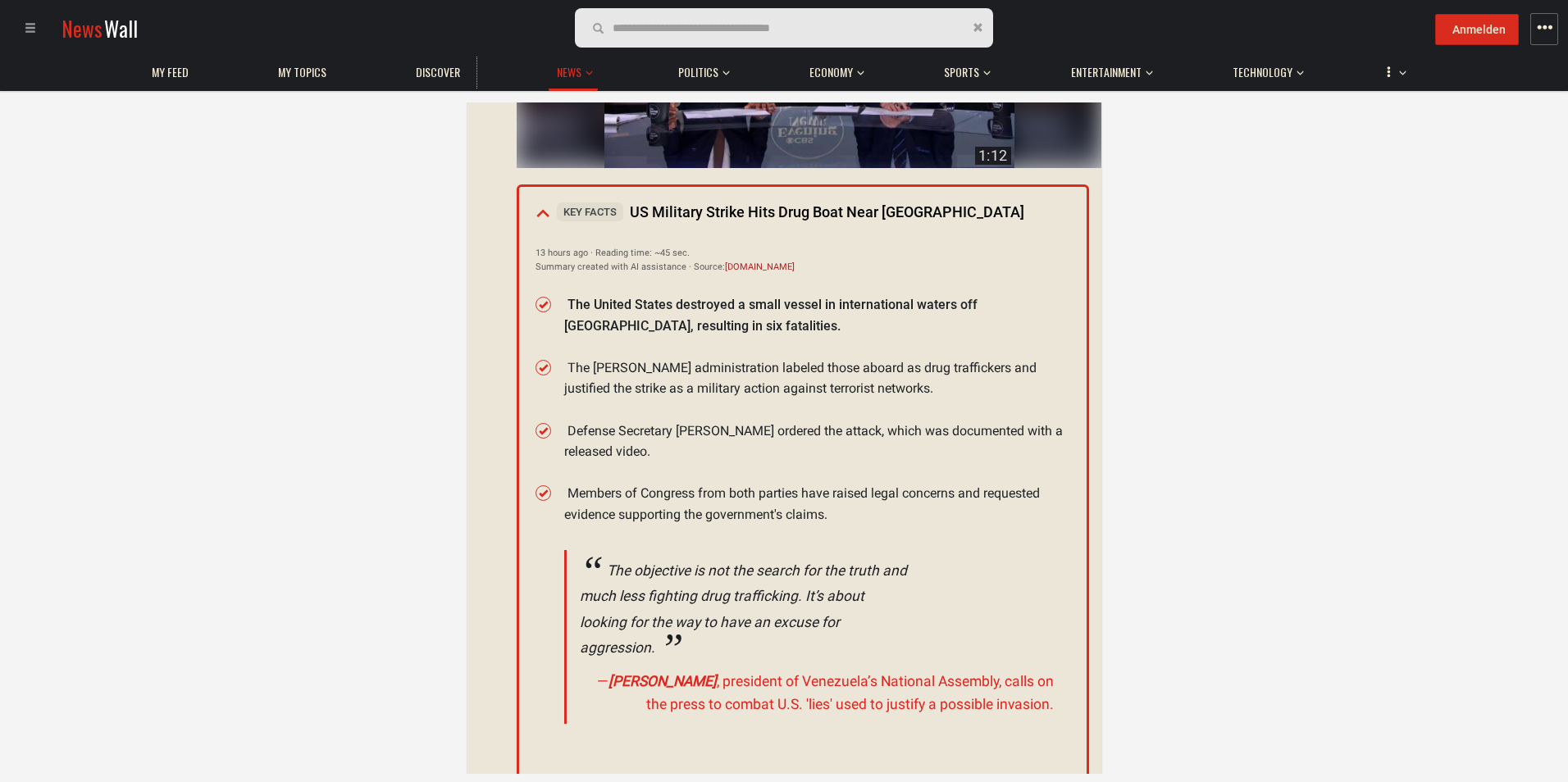
scroll to position [17468, 0]
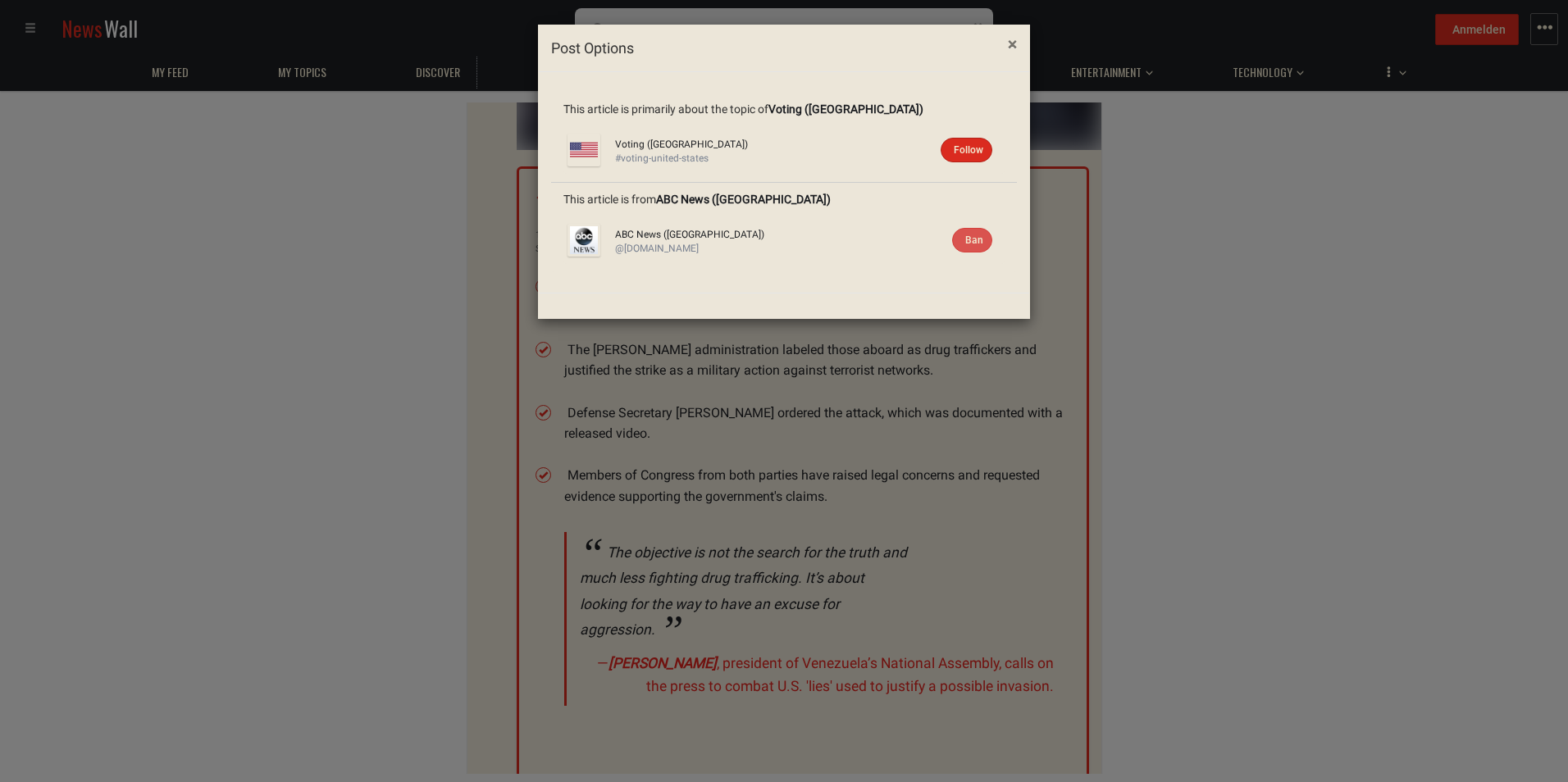
click at [1009, 39] on span "×" at bounding box center [1013, 44] width 9 height 20
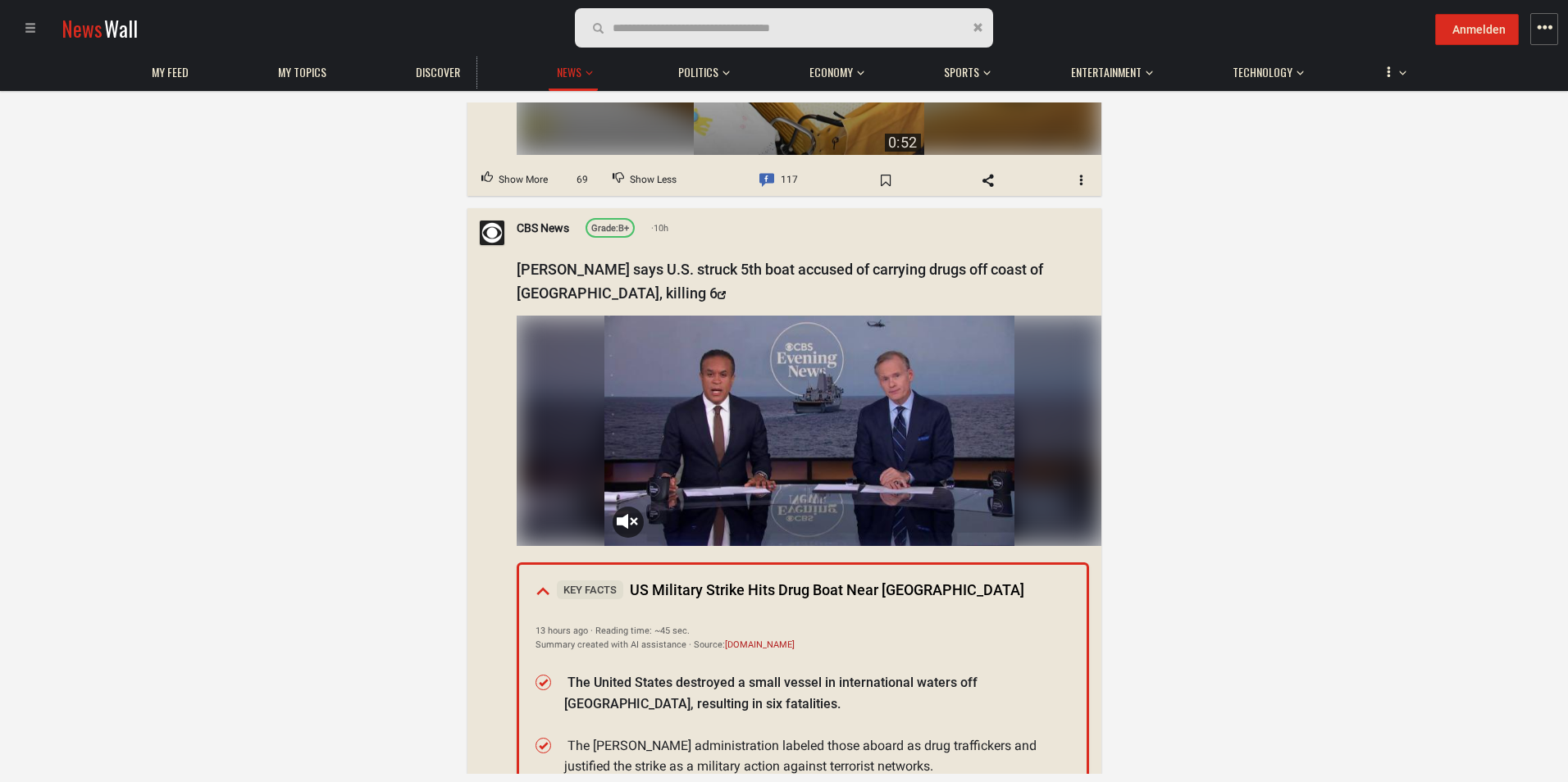
scroll to position [16976, 0]
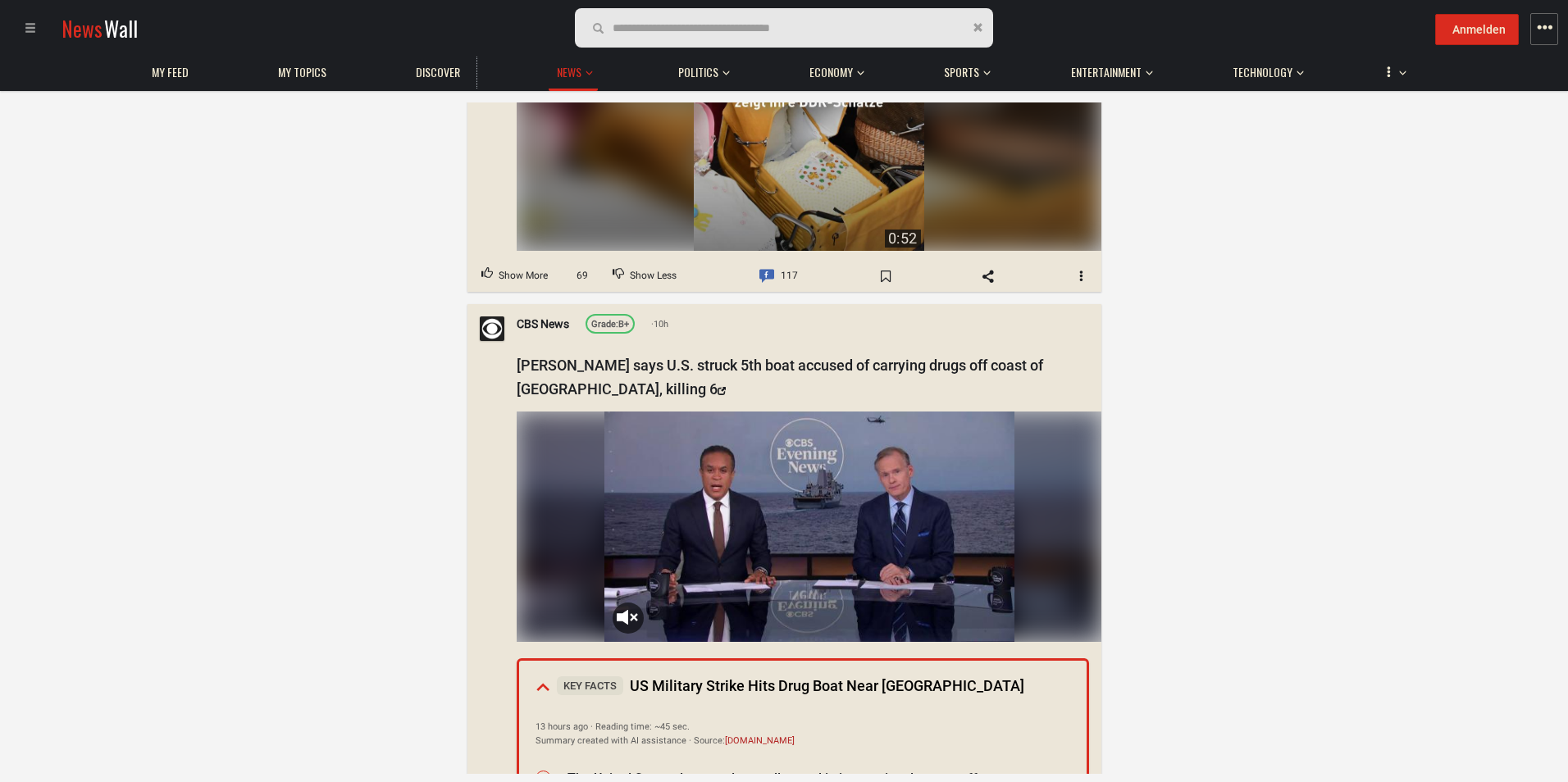
click at [534, 661] on summary "Key Facts US Military Strike Hits Drug Boat Near [GEOGRAPHIC_DATA]" at bounding box center [804, 687] width 568 height 52
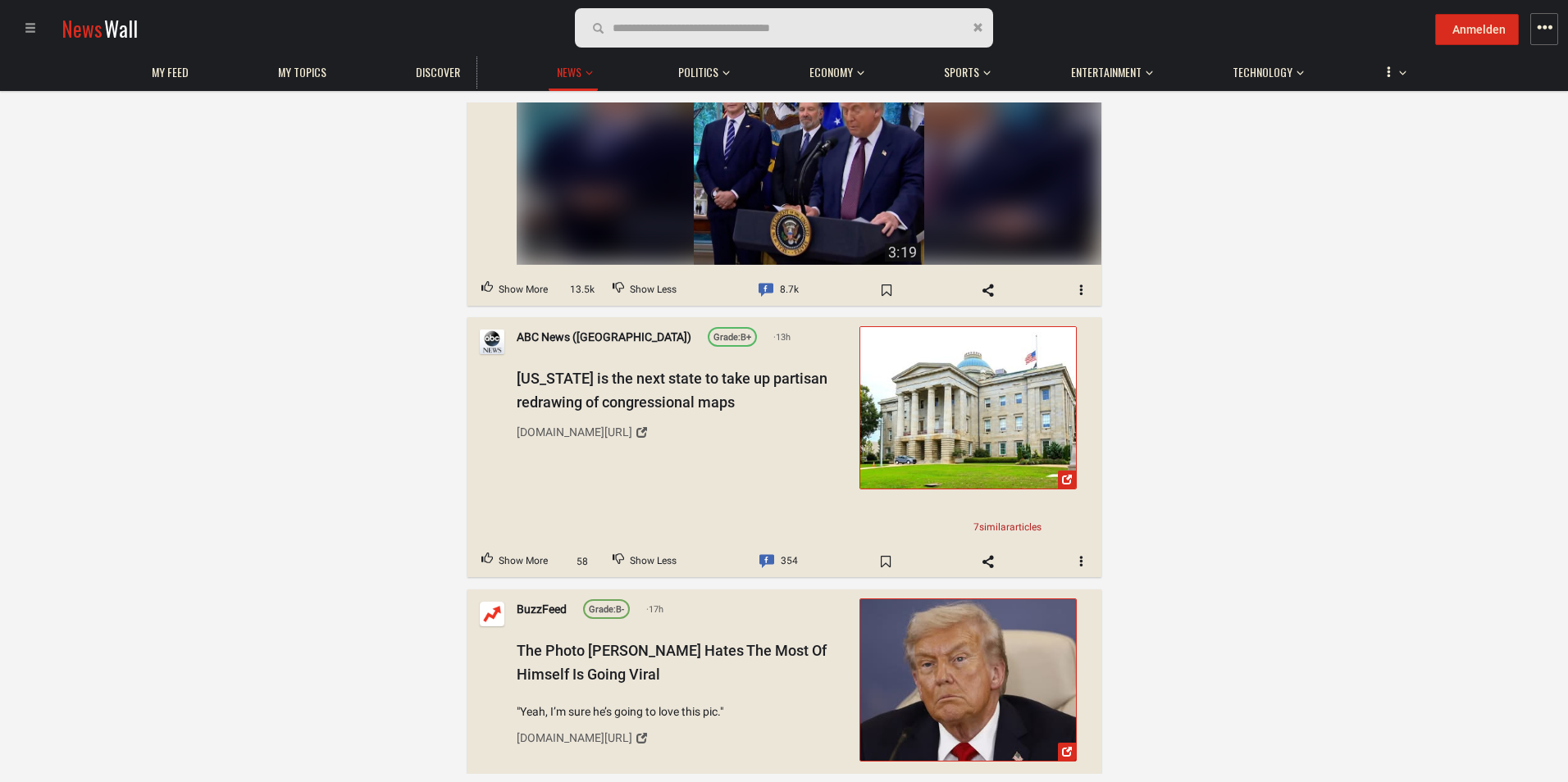
scroll to position [27637, 0]
